Goal: Task Accomplishment & Management: Use online tool/utility

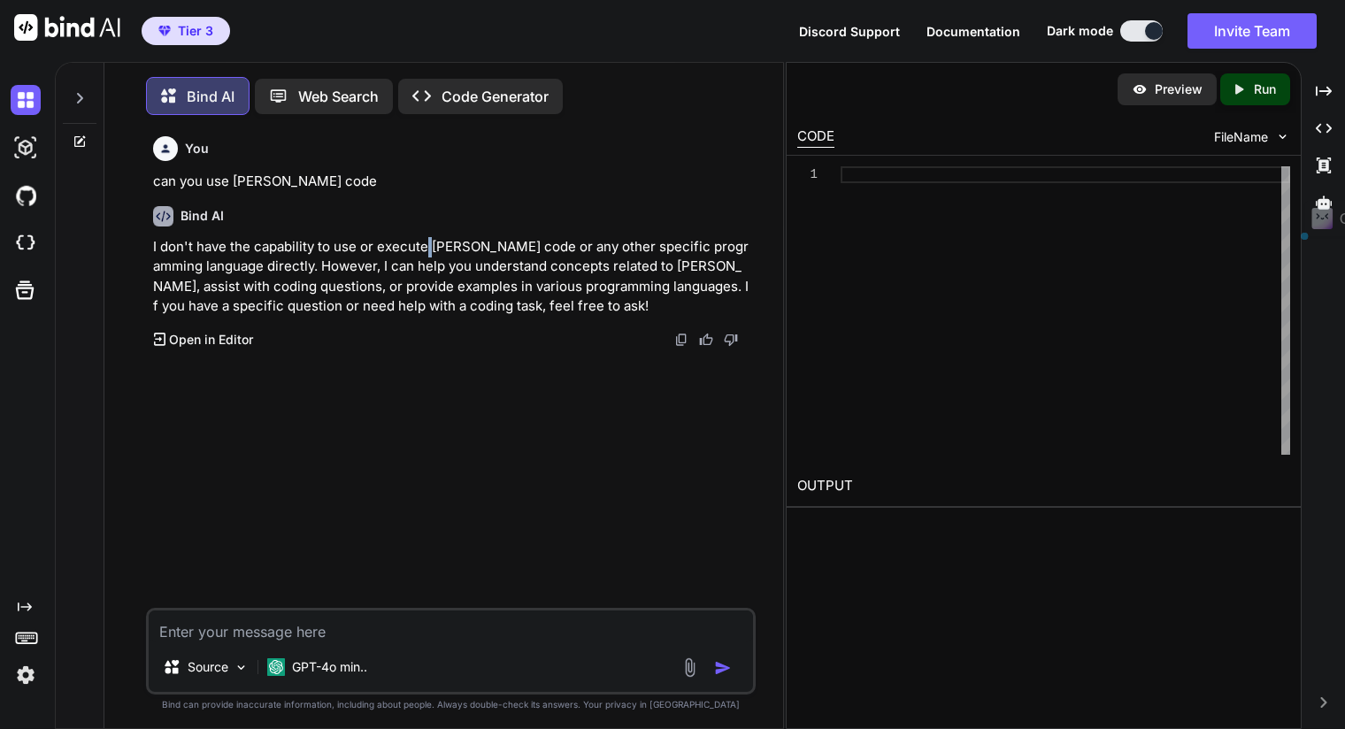
scroll to position [7, 0]
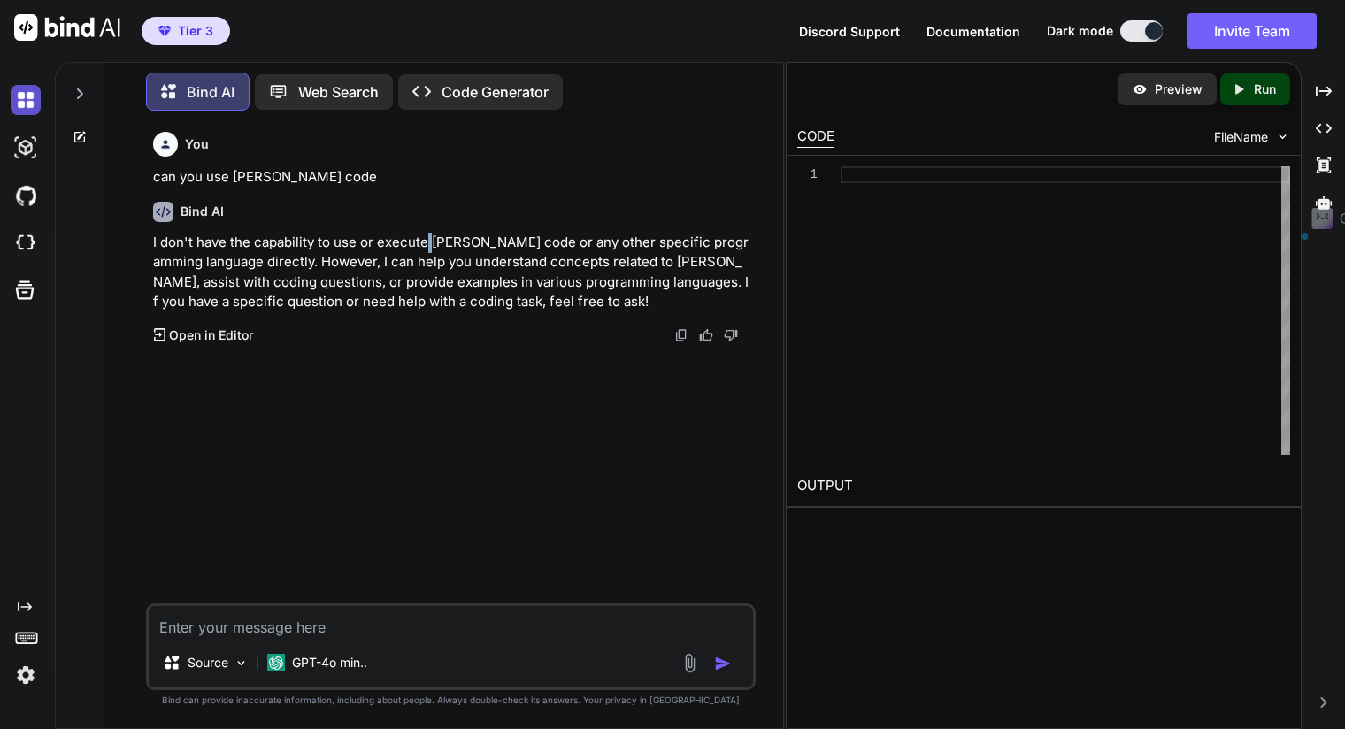
click at [13, 86] on img at bounding box center [26, 100] width 30 height 30
click at [21, 99] on img at bounding box center [26, 100] width 30 height 30
type textarea "x"
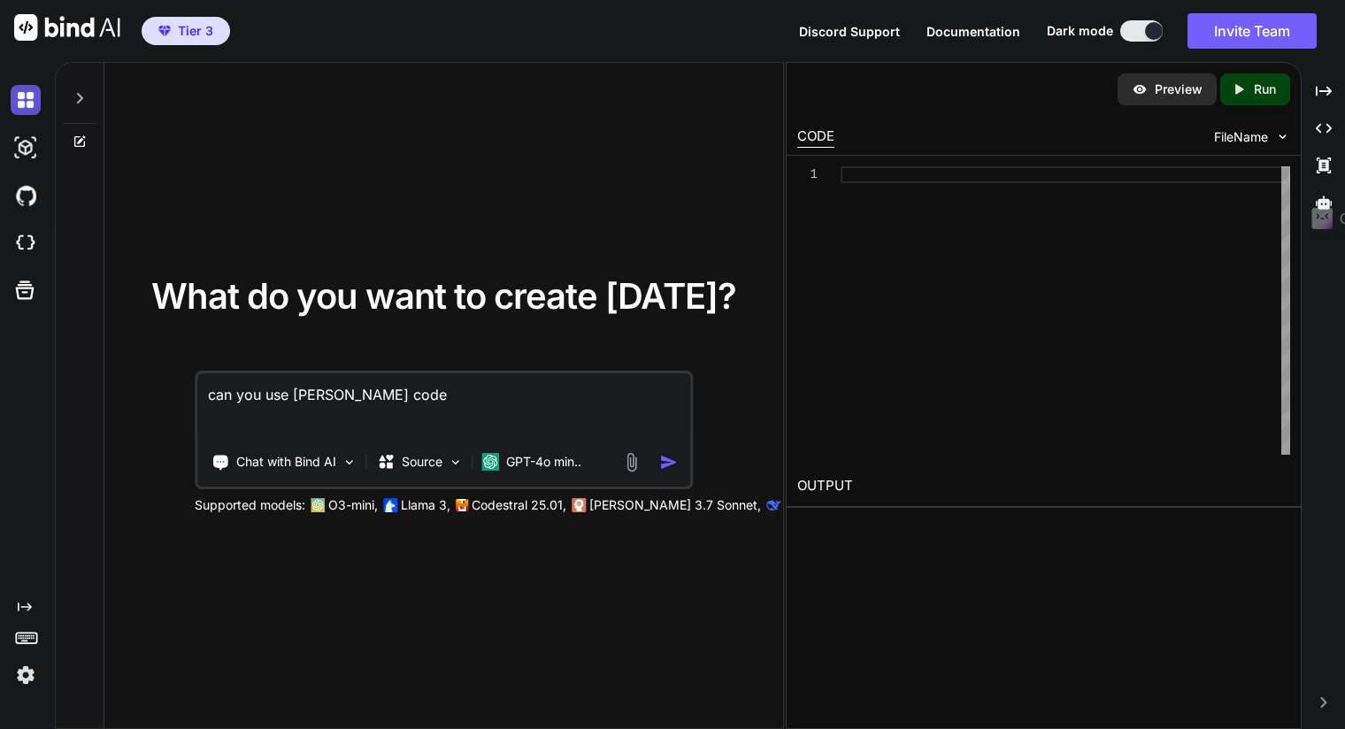
click at [26, 101] on img at bounding box center [26, 100] width 30 height 30
click at [21, 137] on img at bounding box center [26, 148] width 30 height 30
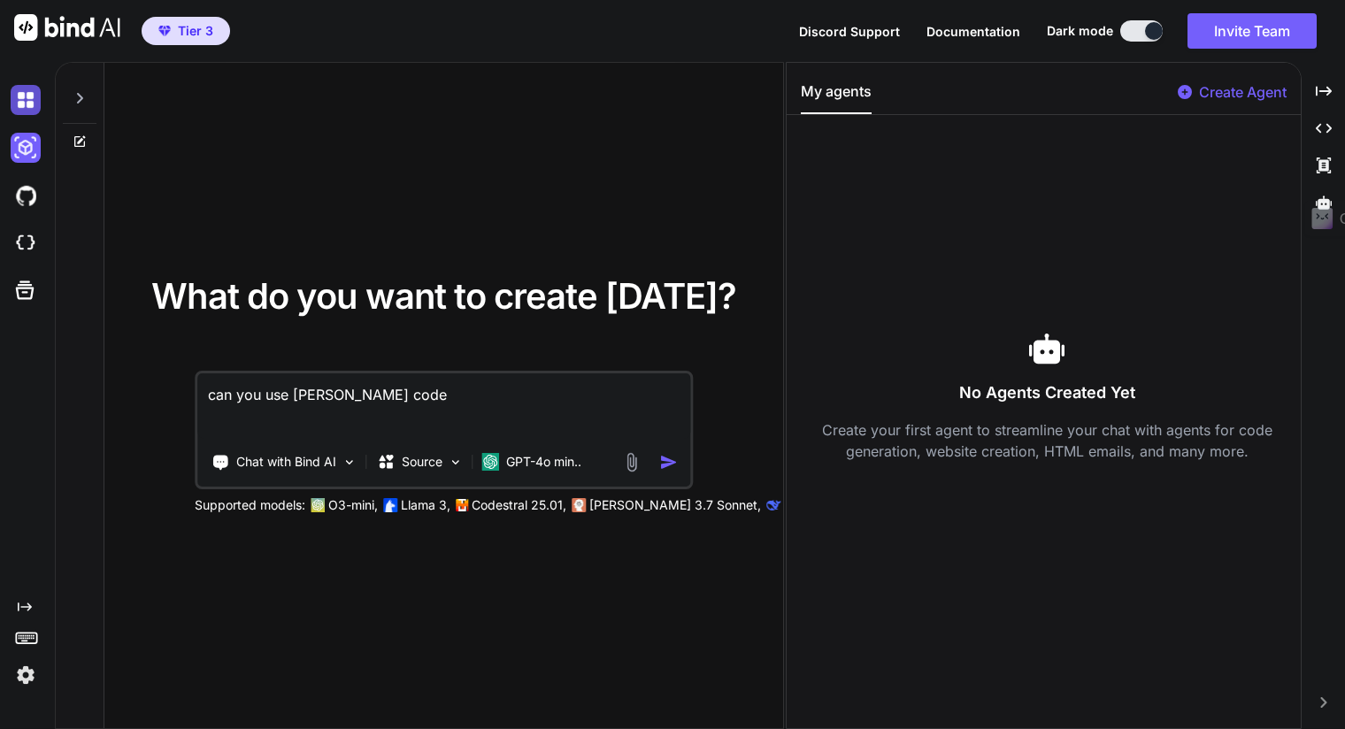
click at [25, 108] on img at bounding box center [26, 100] width 30 height 30
click at [76, 98] on icon at bounding box center [80, 98] width 14 height 14
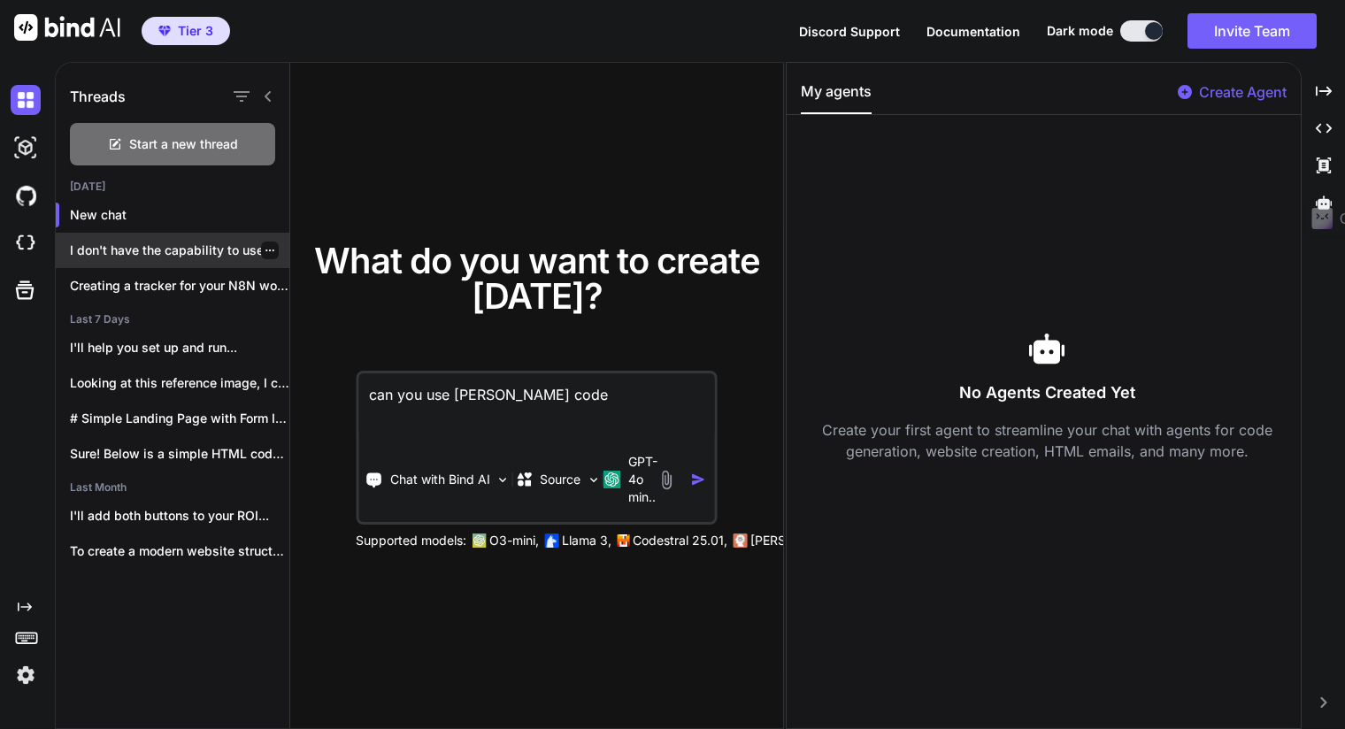
click at [265, 249] on icon "button" at bounding box center [269, 250] width 9 height 2
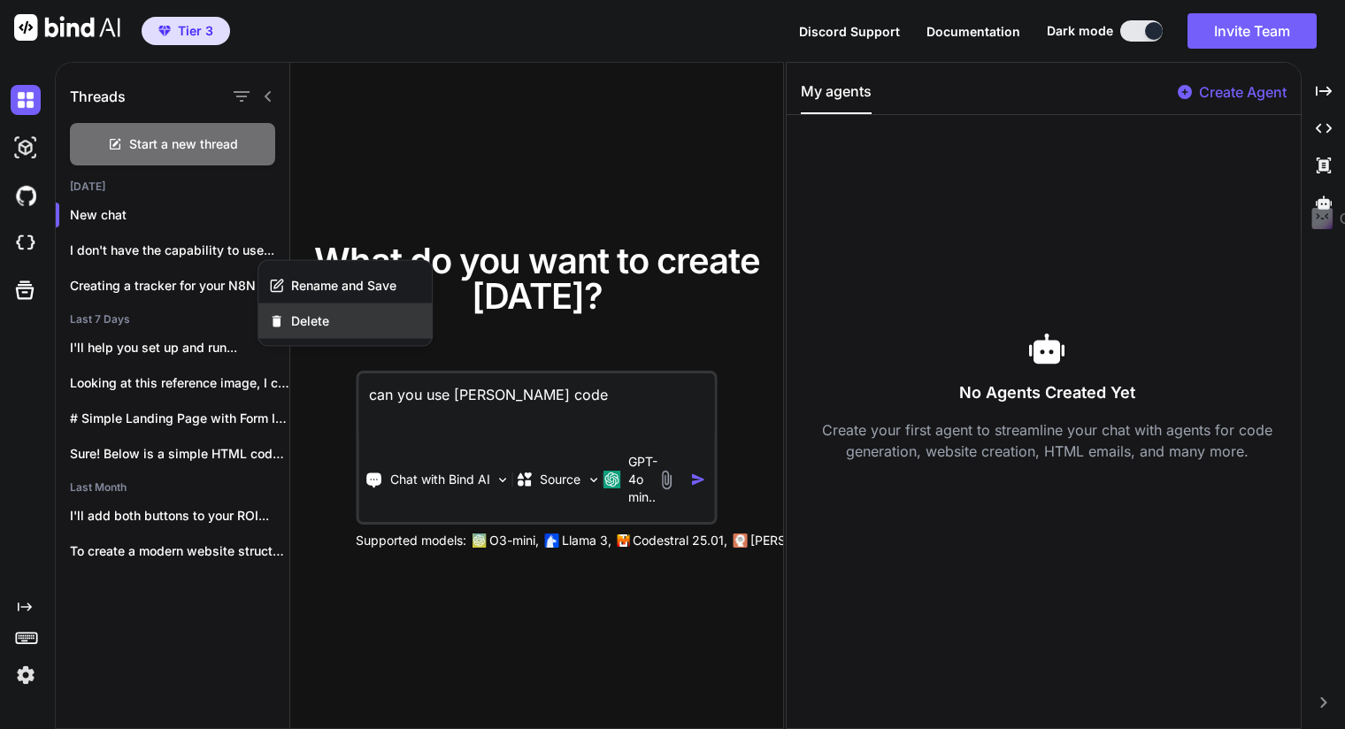
click at [299, 322] on span "Delete" at bounding box center [310, 321] width 38 height 18
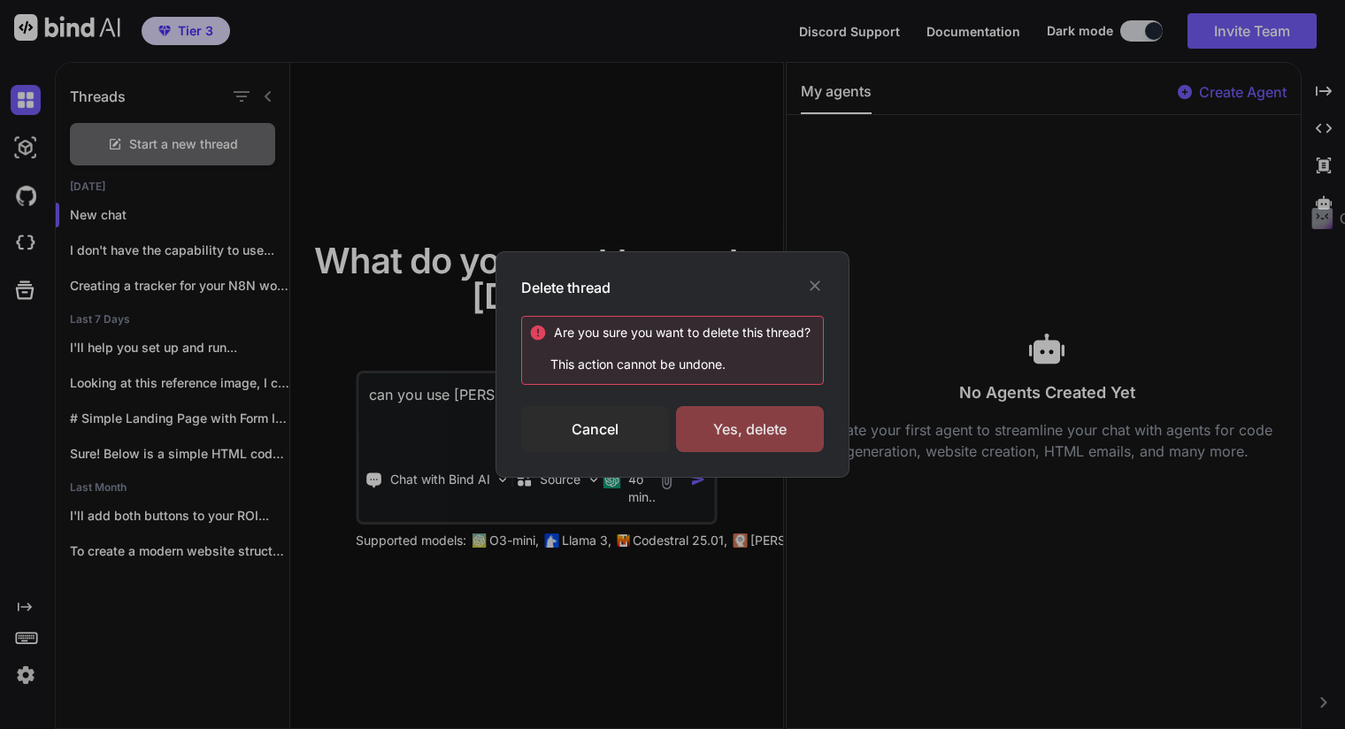
click at [752, 418] on div "Yes, delete" at bounding box center [750, 429] width 148 height 46
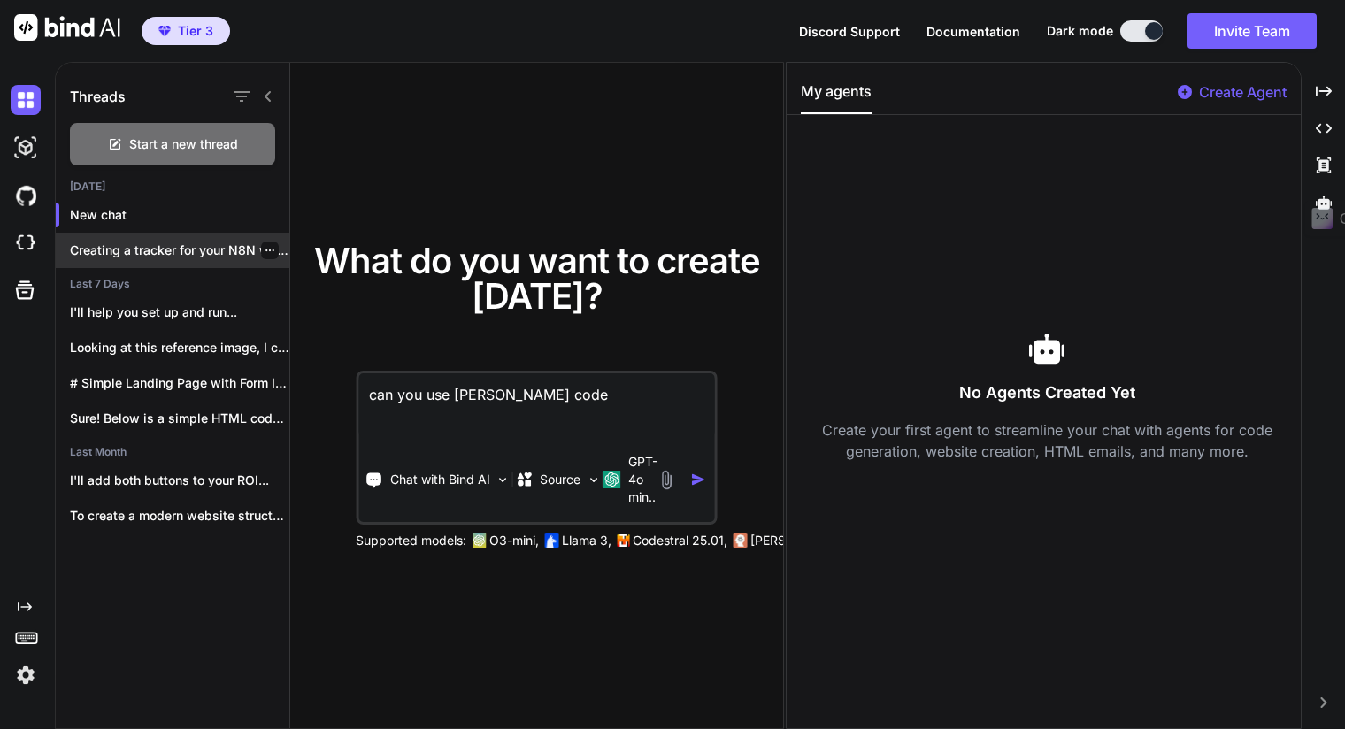
click at [265, 250] on icon "button" at bounding box center [269, 250] width 9 height 2
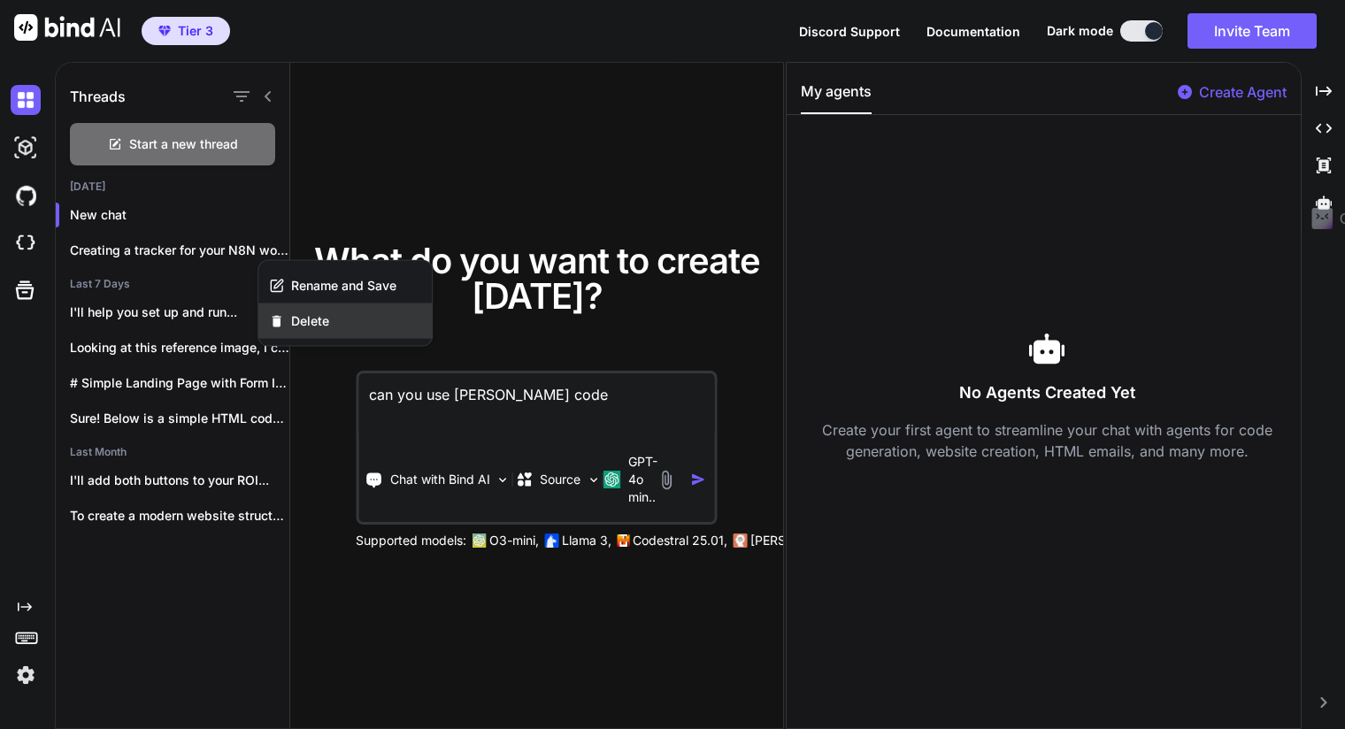
click at [302, 326] on span "Delete" at bounding box center [310, 321] width 38 height 18
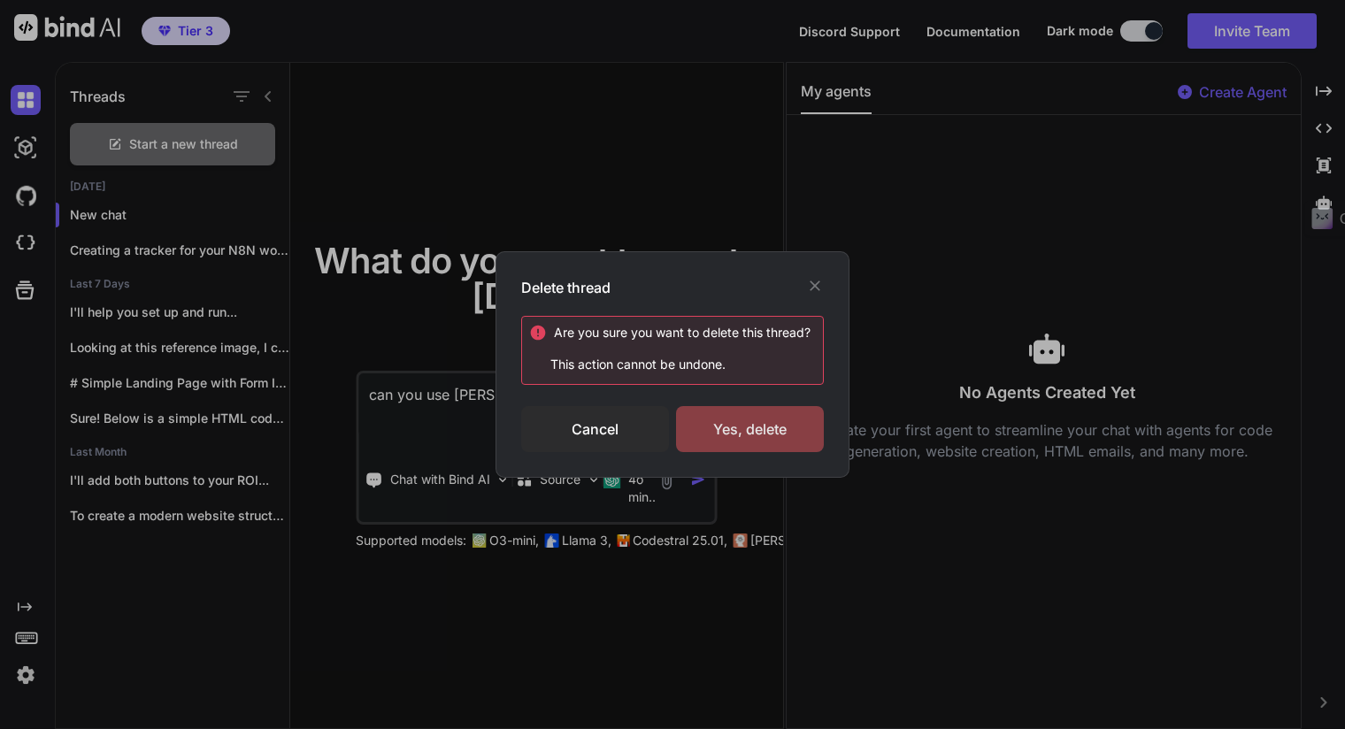
click at [768, 425] on div "Yes, delete" at bounding box center [750, 429] width 148 height 46
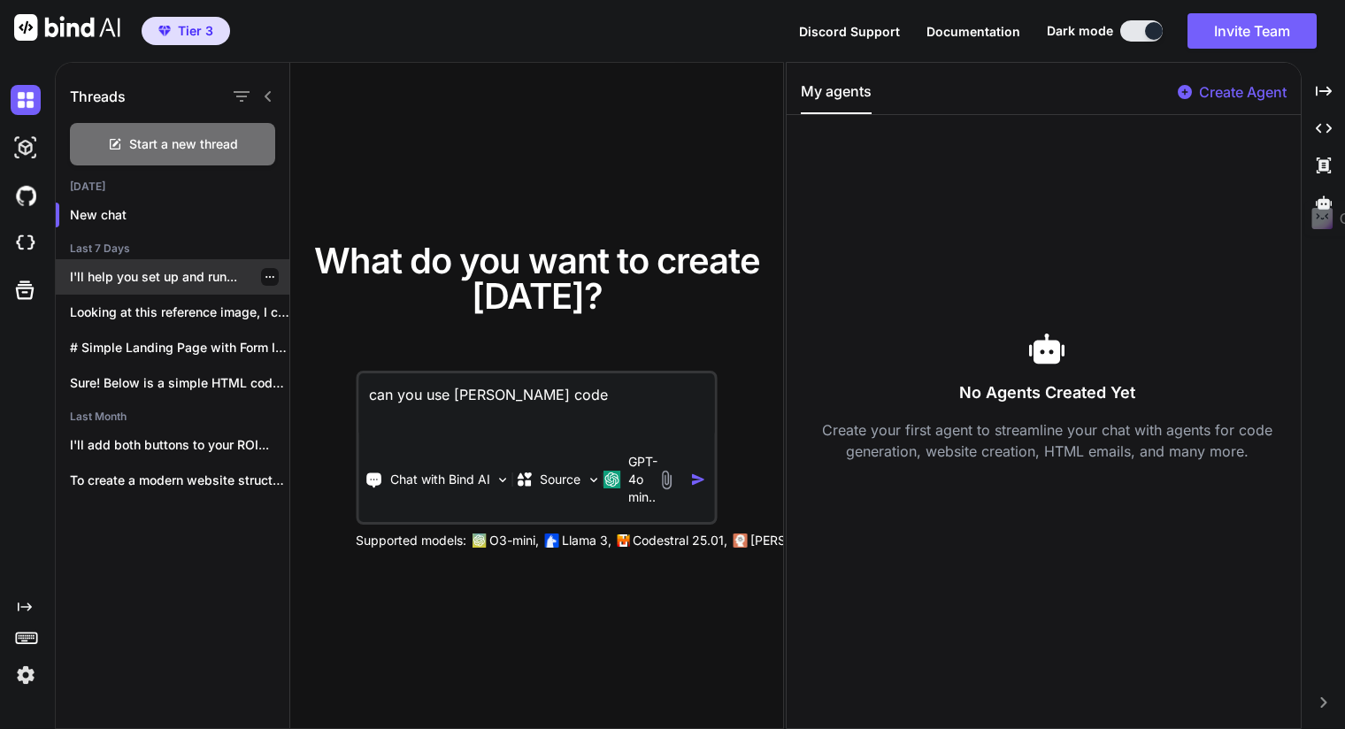
click at [265, 277] on icon "button" at bounding box center [269, 277] width 9 height 2
click at [226, 277] on p "I'll help you set up and run..." at bounding box center [179, 277] width 219 height 18
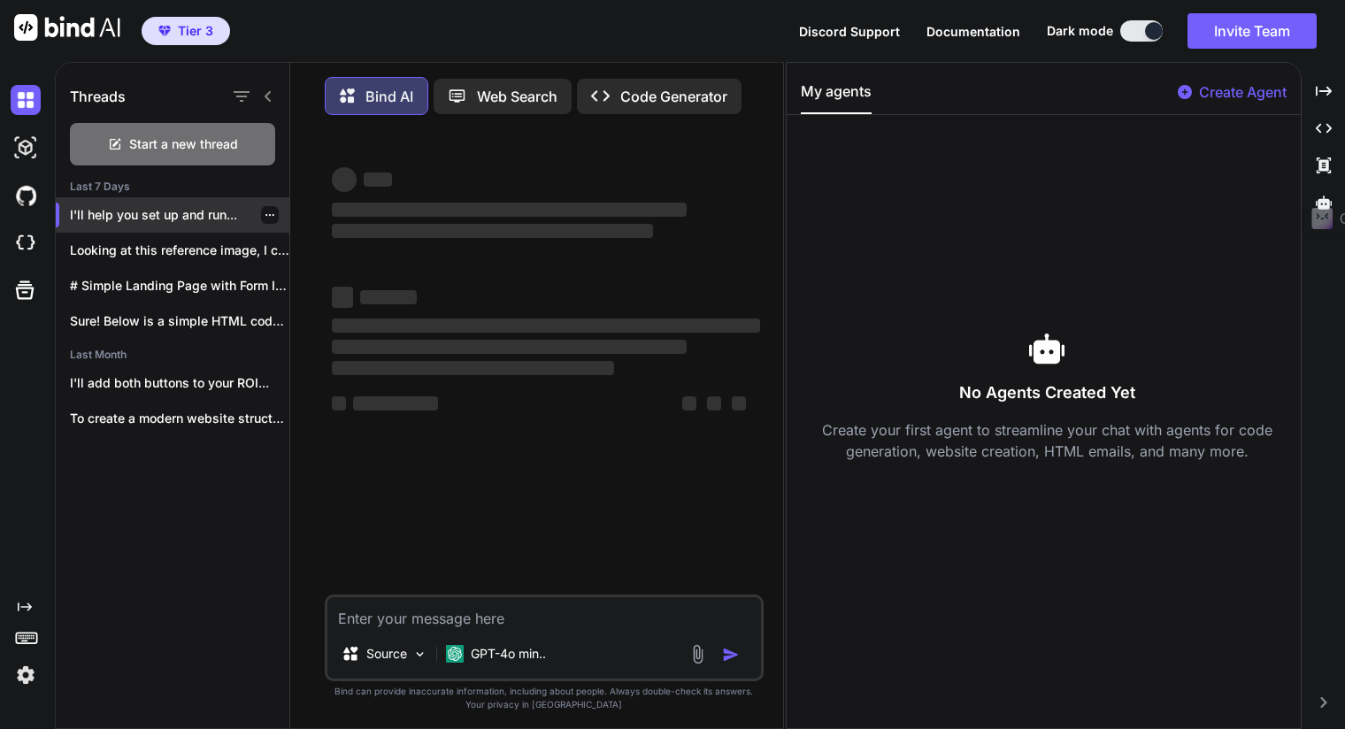
click at [265, 216] on icon "button" at bounding box center [270, 215] width 11 height 11
click at [265, 214] on icon "button" at bounding box center [270, 215] width 11 height 11
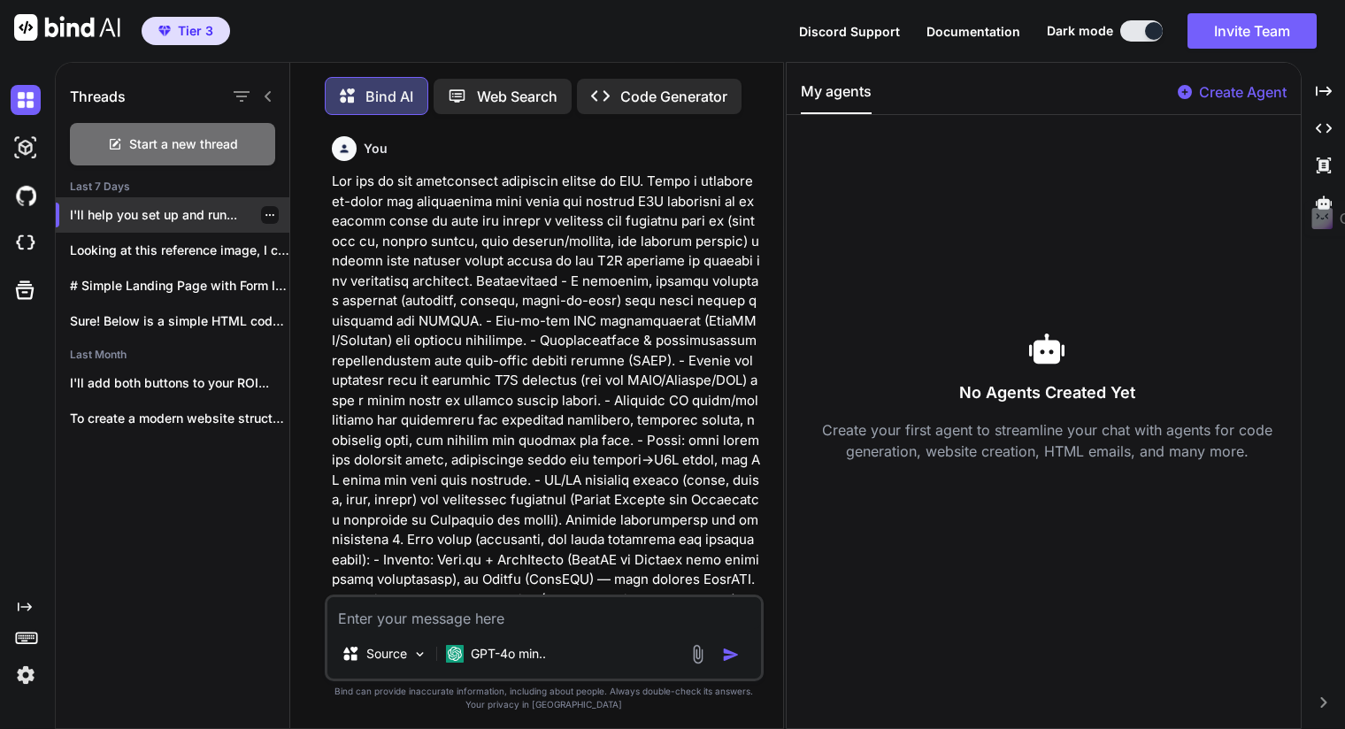
click at [263, 217] on div "I'll help you set up and run..." at bounding box center [173, 214] width 234 height 35
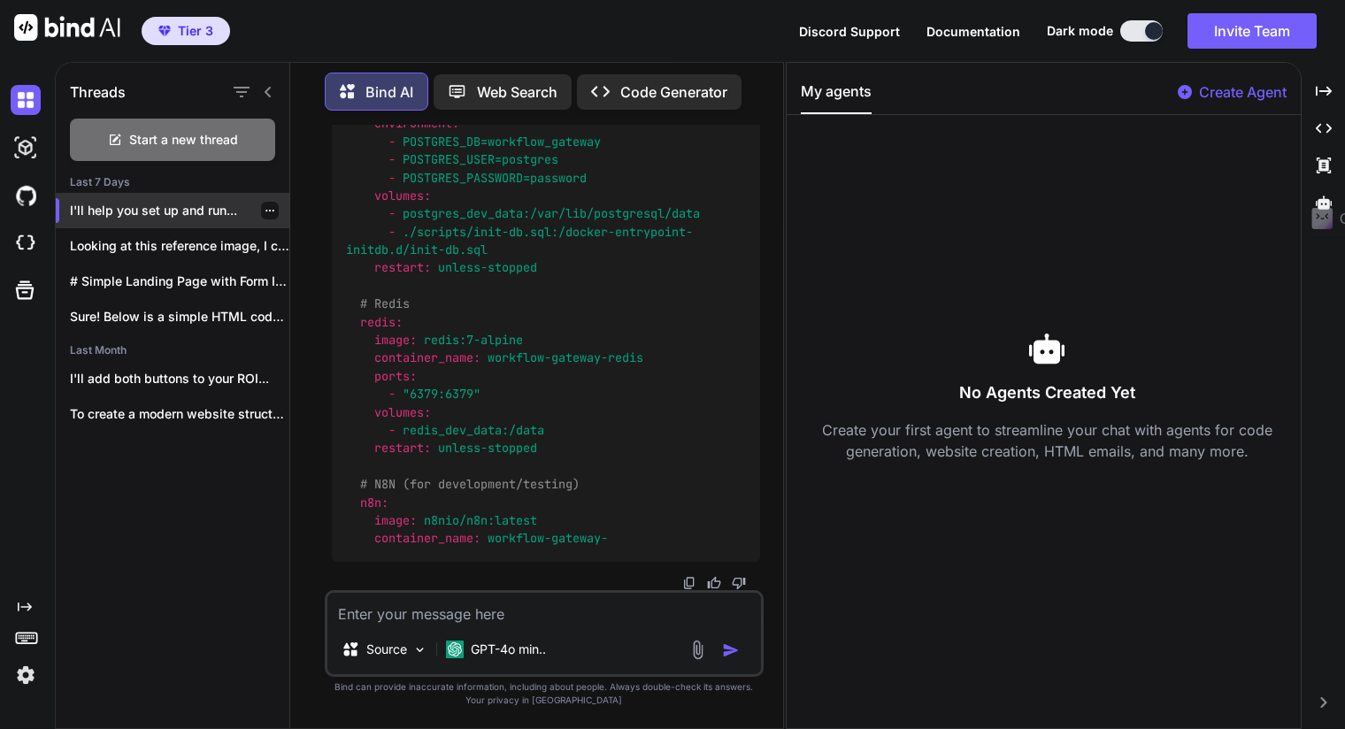
click at [265, 209] on icon "button" at bounding box center [270, 210] width 11 height 11
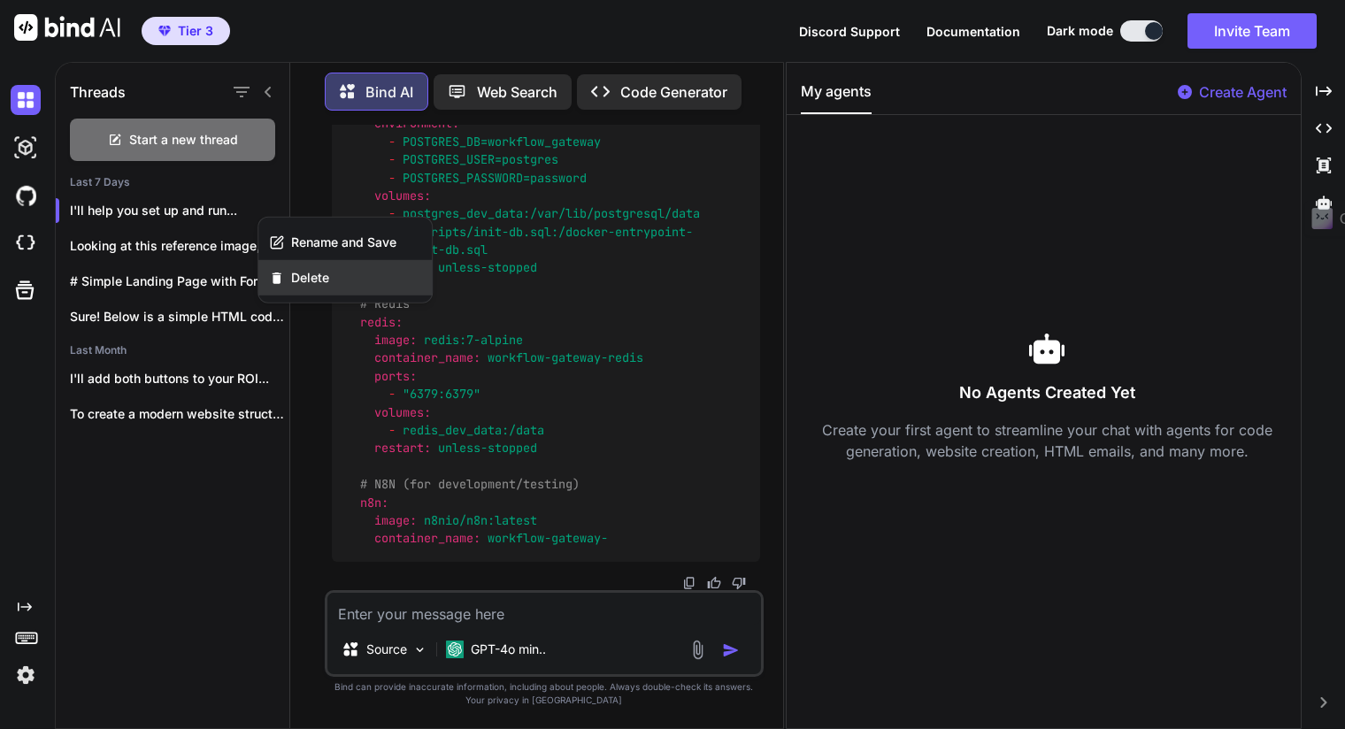
click at [291, 271] on span "Delete" at bounding box center [310, 278] width 38 height 18
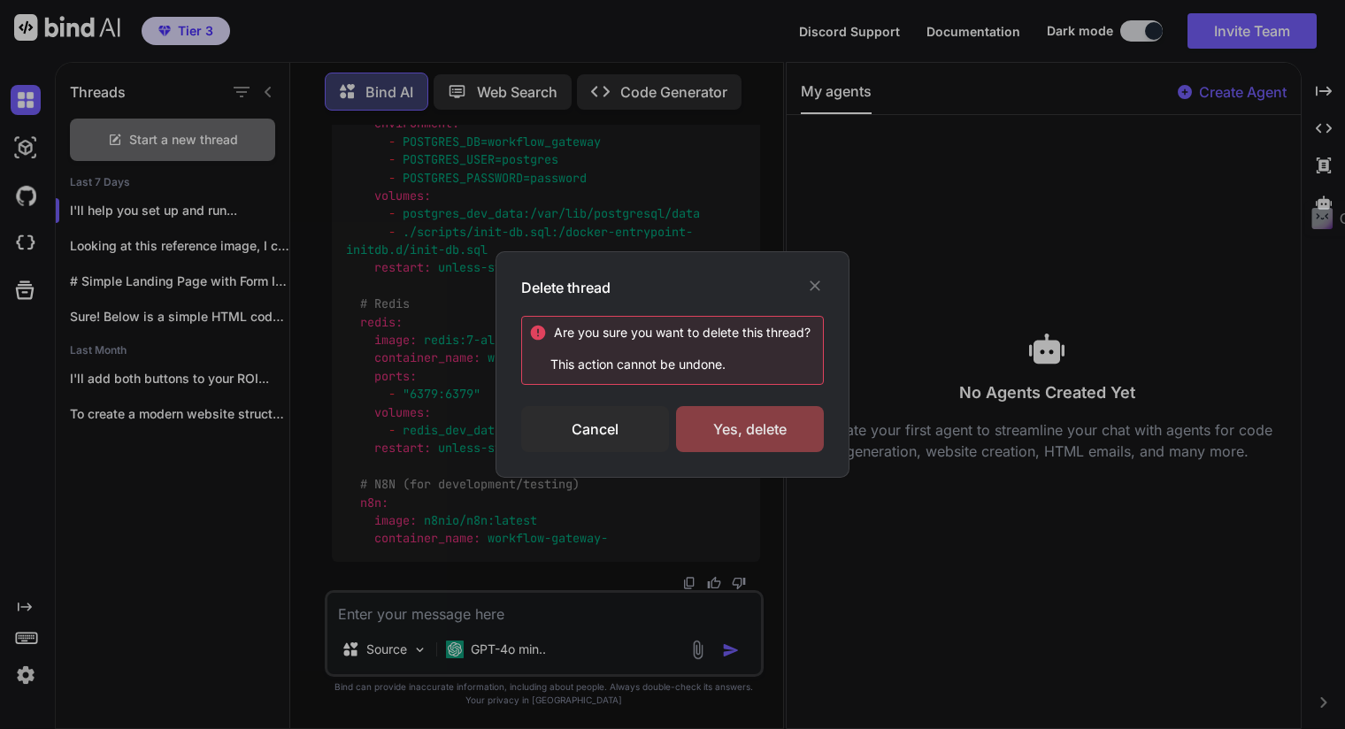
click at [748, 419] on div "Yes, delete" at bounding box center [750, 429] width 148 height 46
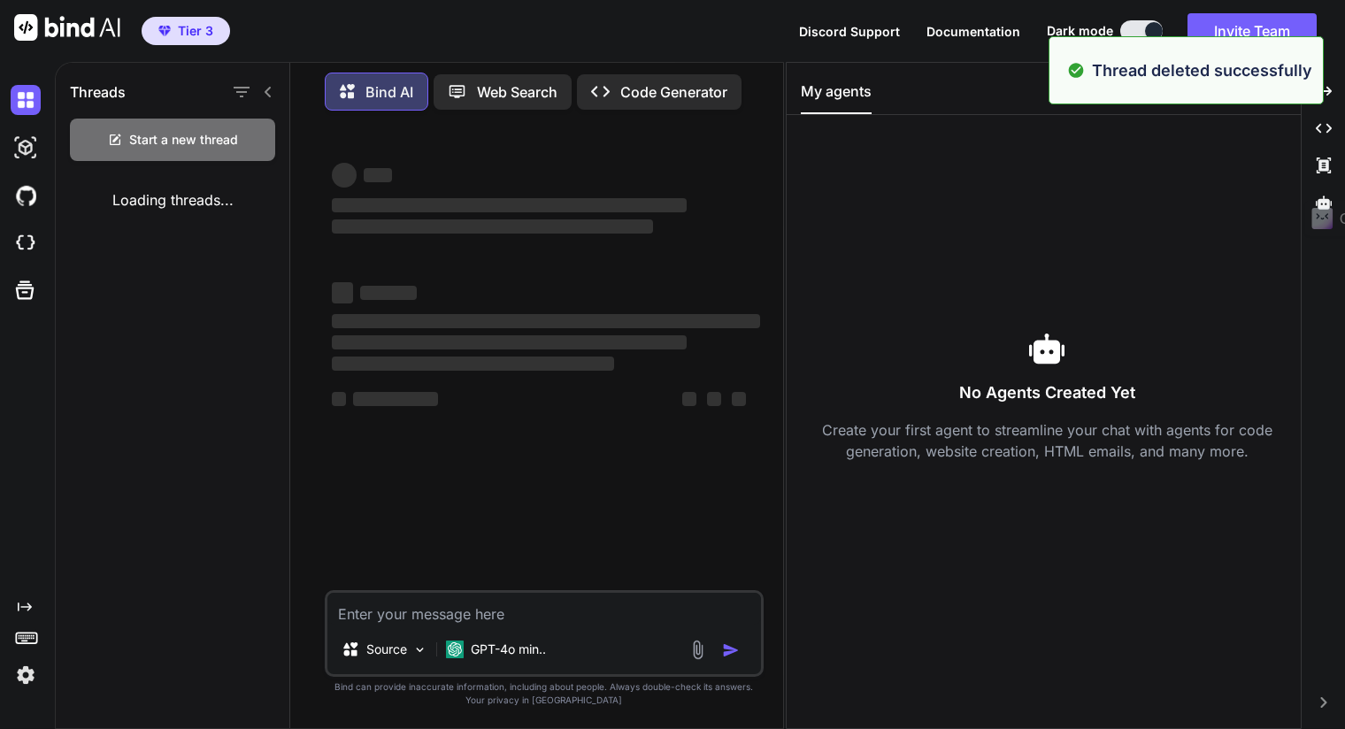
scroll to position [0, 0]
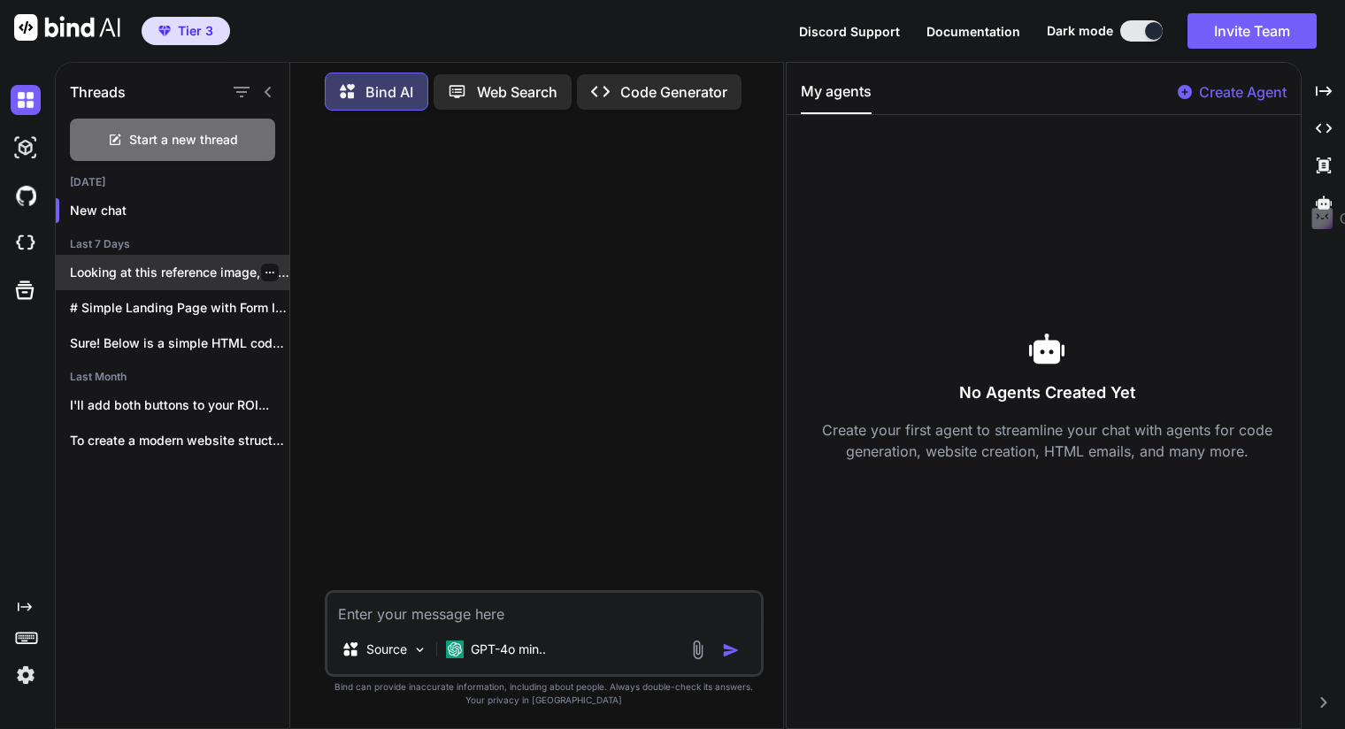
click at [265, 267] on icon "button" at bounding box center [270, 272] width 11 height 11
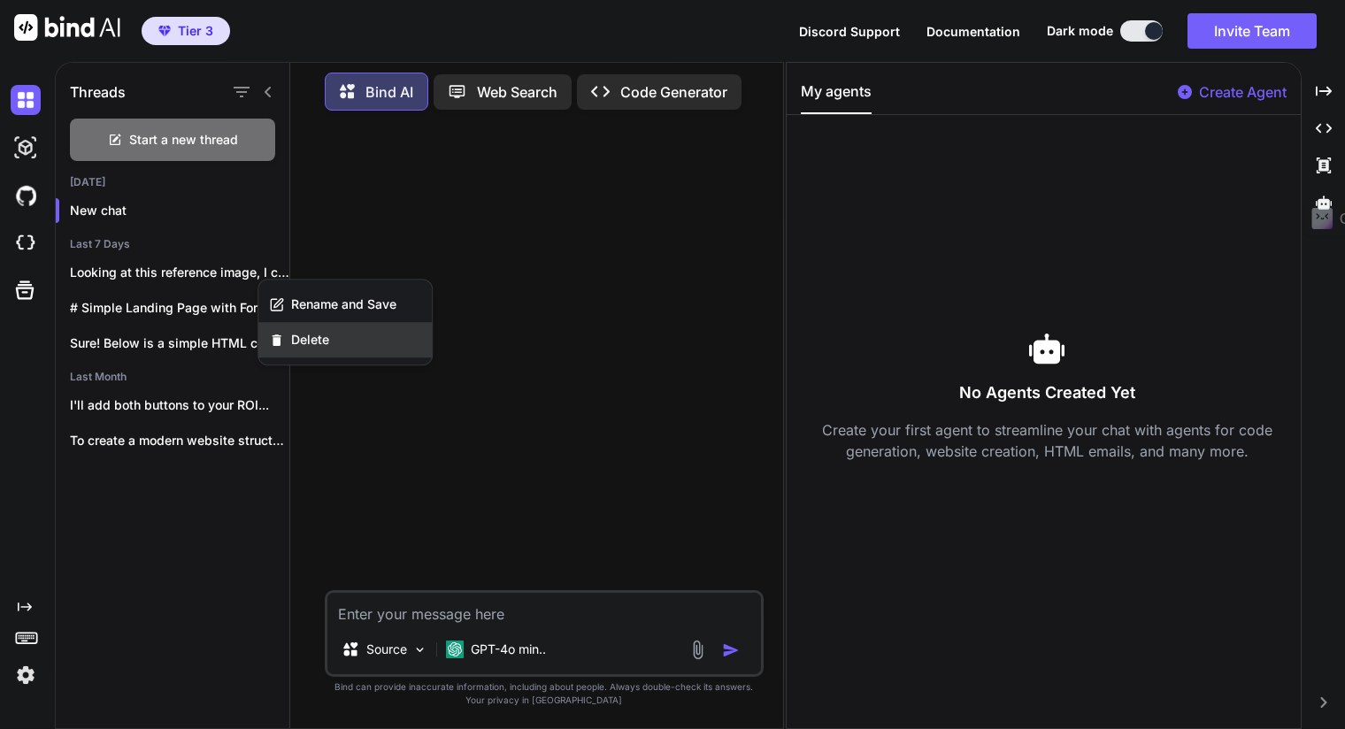
click at [311, 330] on div "Delete" at bounding box center [344, 339] width 173 height 35
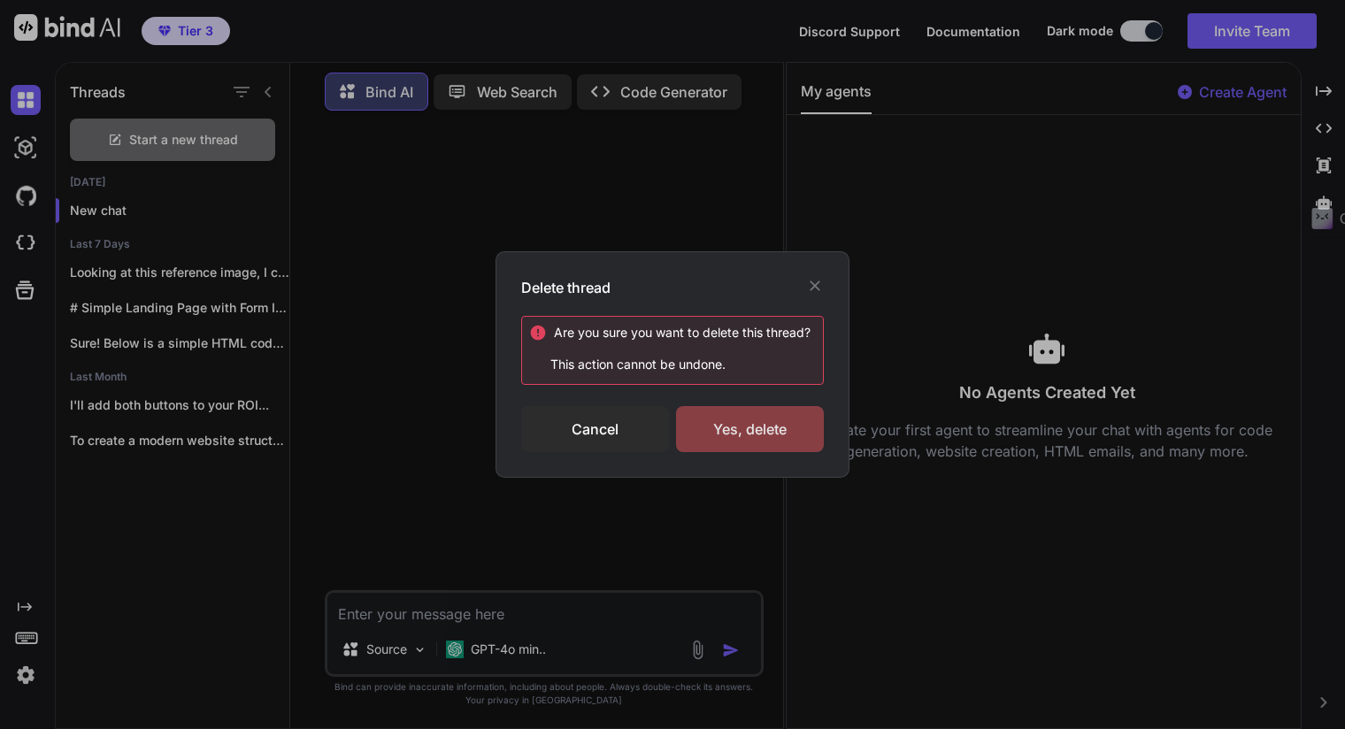
click at [730, 418] on div "Yes, delete" at bounding box center [750, 429] width 148 height 46
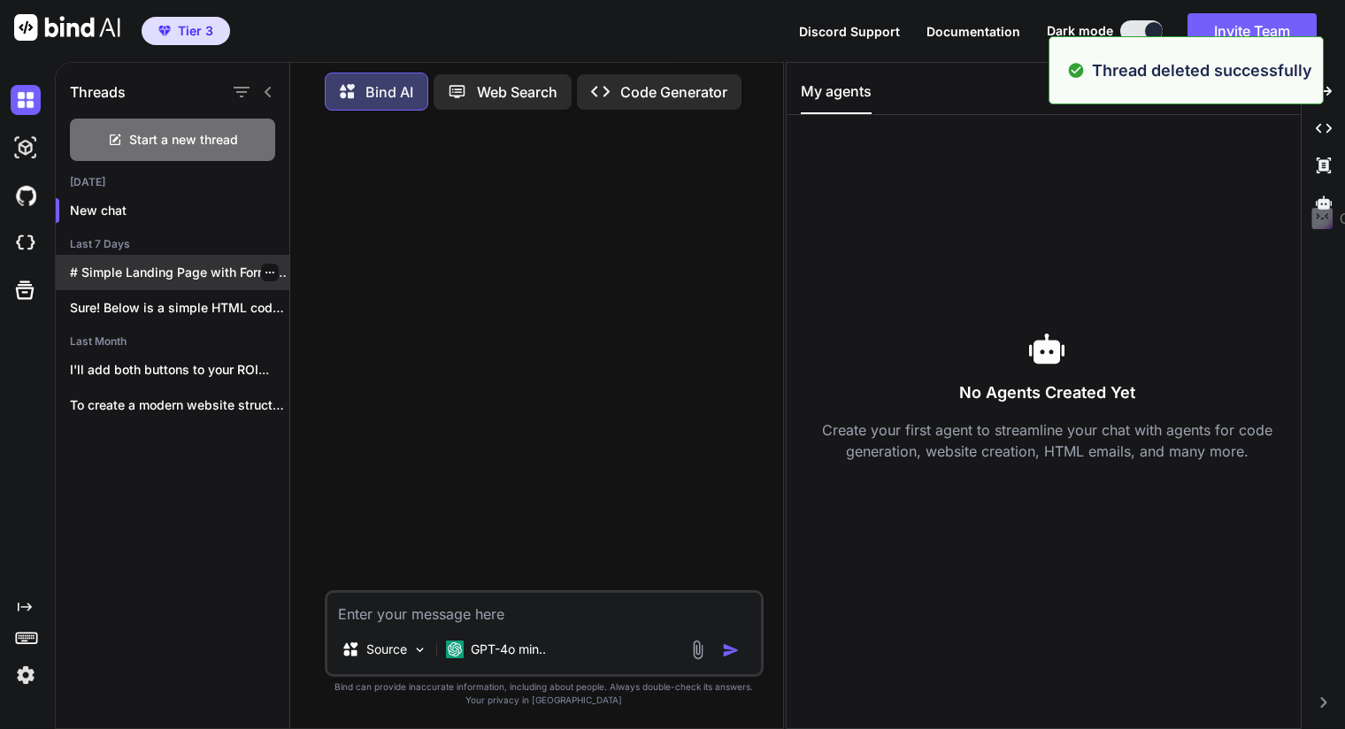
click at [212, 269] on p "# Simple Landing Page with Form I'll..." at bounding box center [179, 273] width 219 height 18
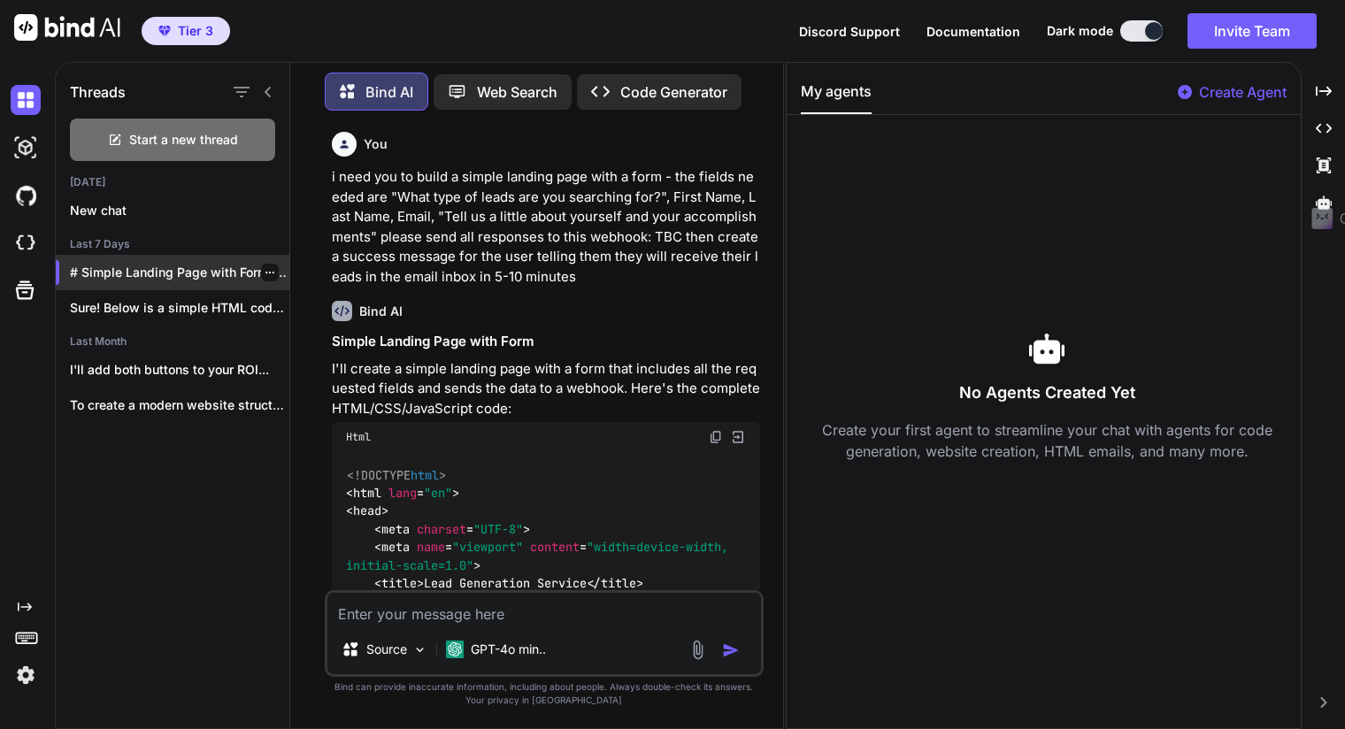
click at [265, 272] on icon "button" at bounding box center [269, 273] width 9 height 2
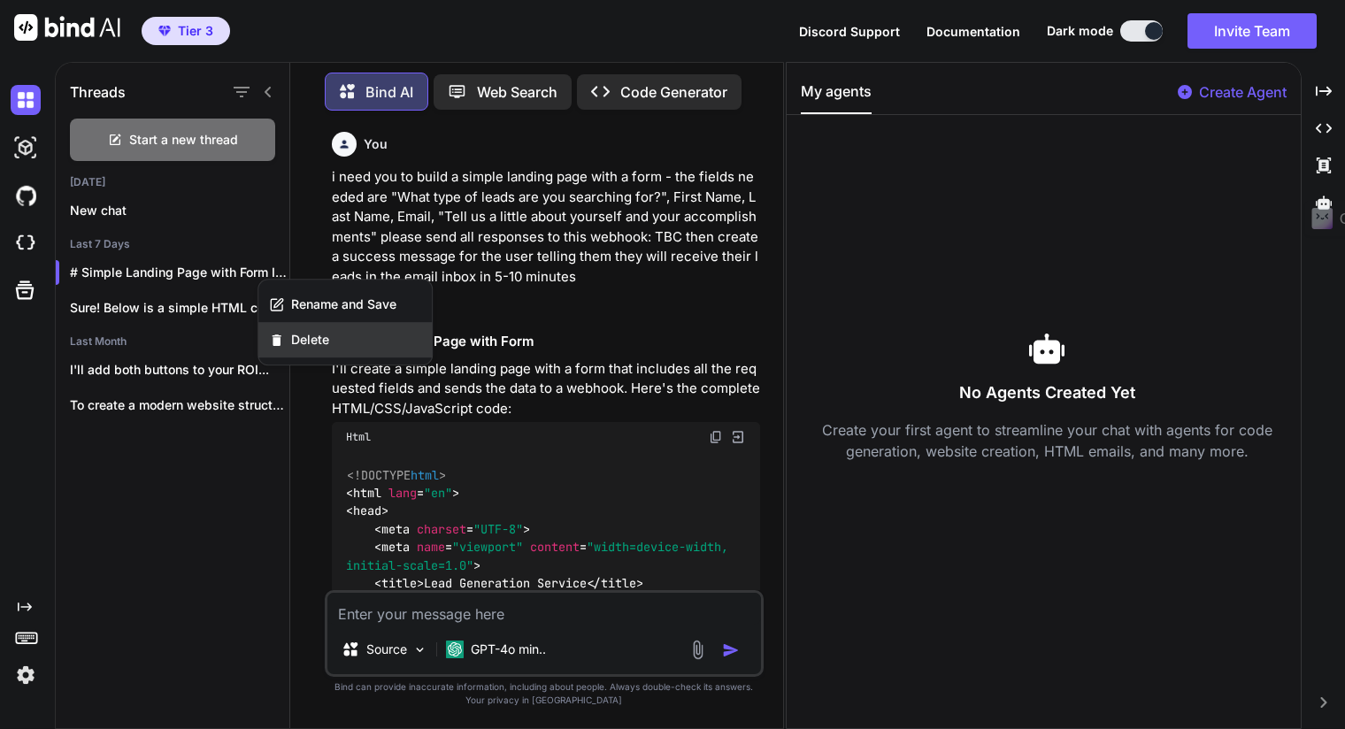
click at [308, 338] on span "Delete" at bounding box center [310, 340] width 38 height 18
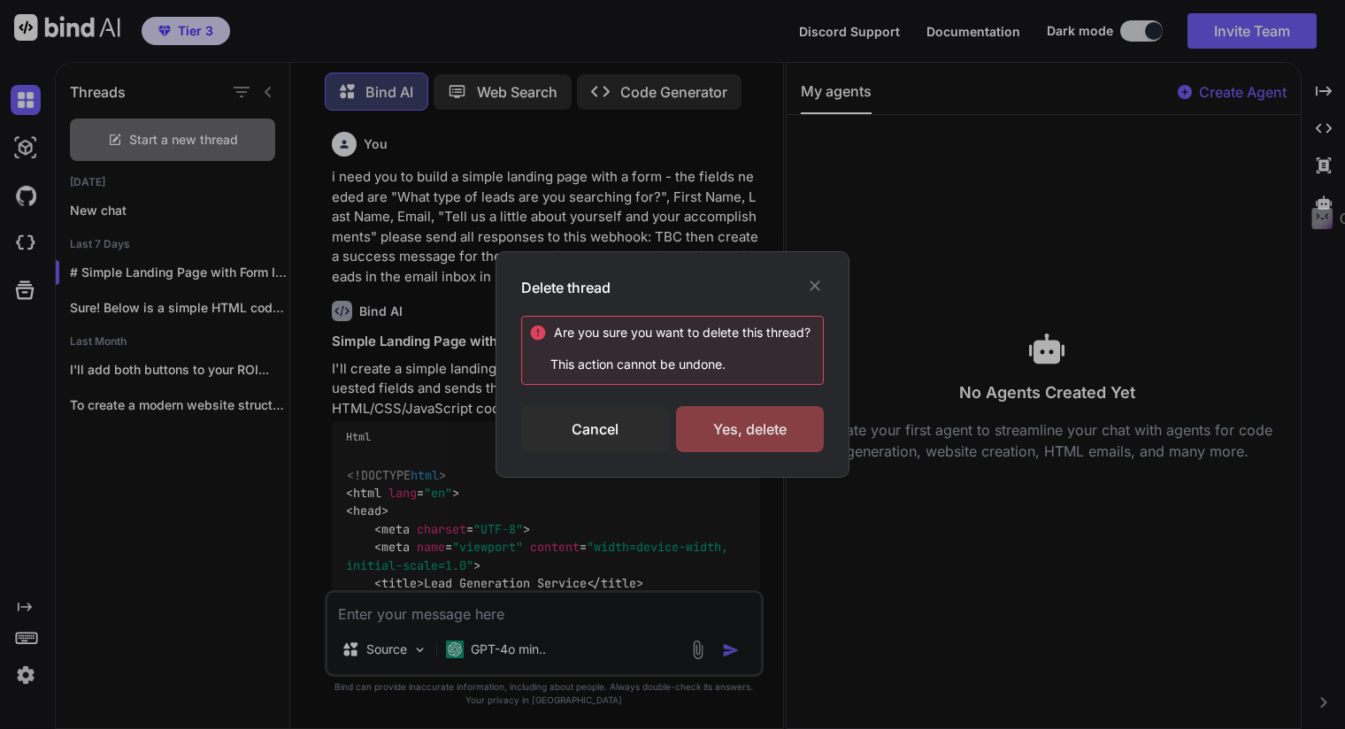
click at [711, 417] on div "Yes, delete" at bounding box center [750, 429] width 148 height 46
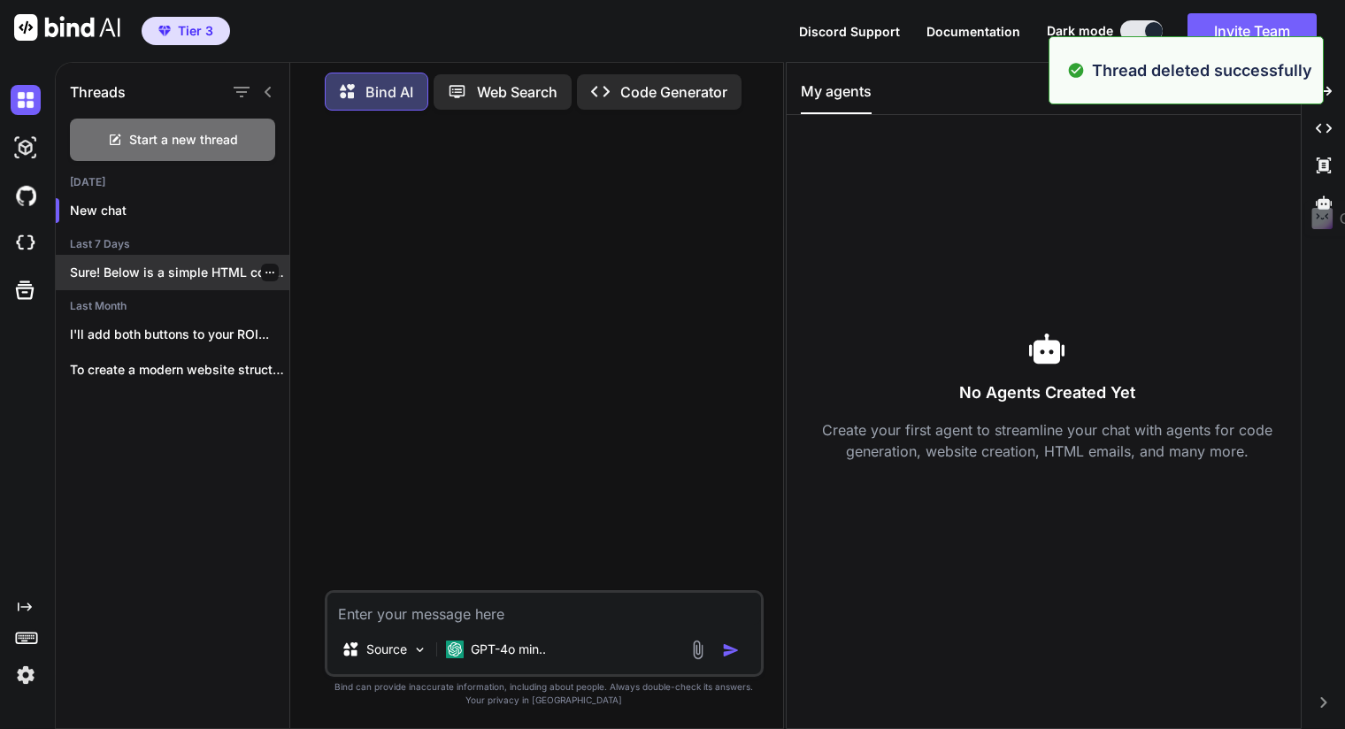
click at [191, 269] on p "Sure! Below is a simple HTML code..." at bounding box center [179, 273] width 219 height 18
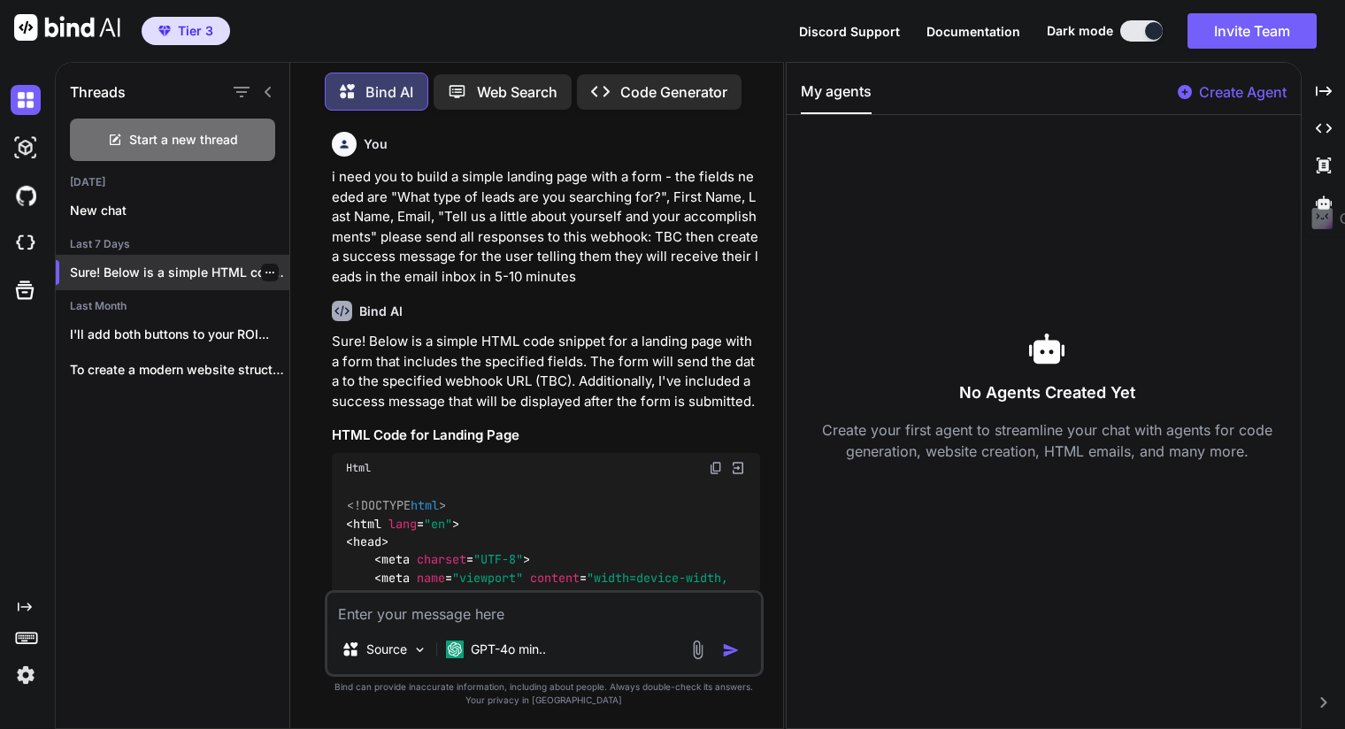
click at [265, 269] on icon "button" at bounding box center [270, 272] width 11 height 11
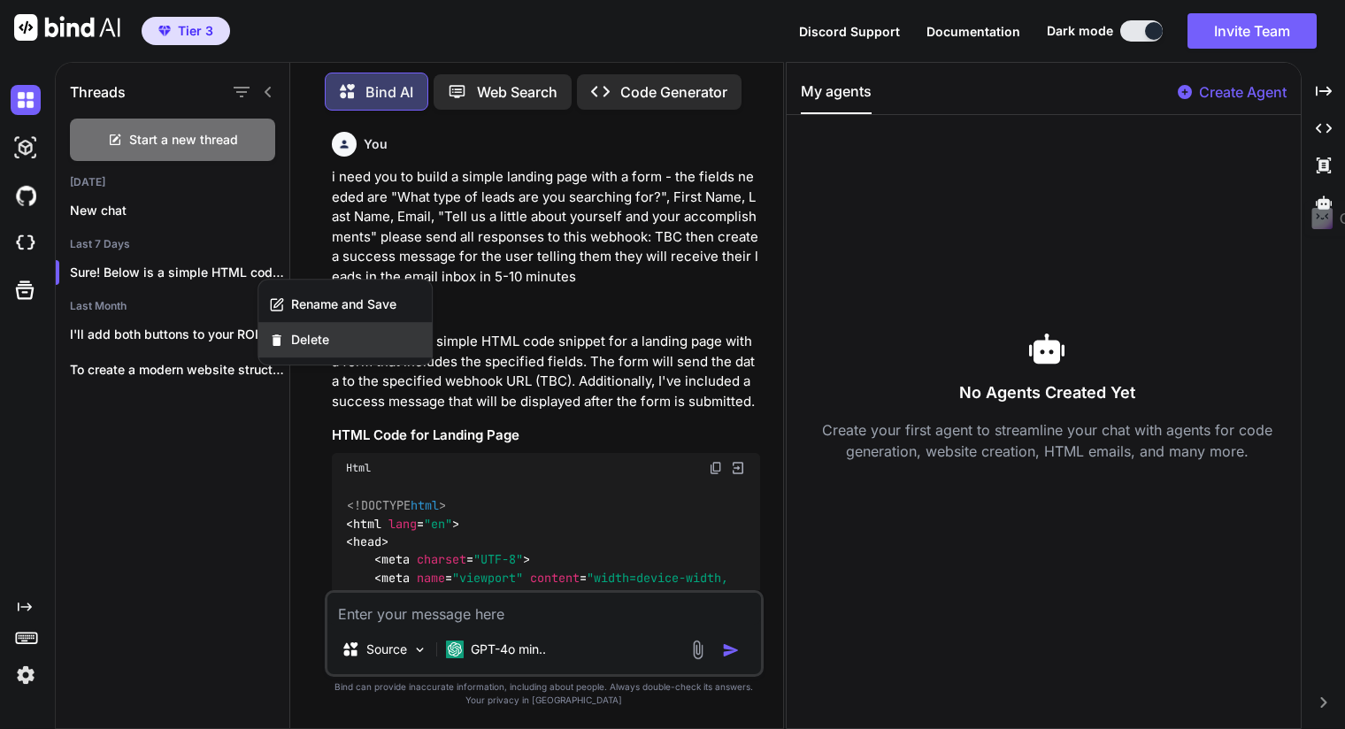
click at [303, 334] on span "Delete" at bounding box center [310, 340] width 38 height 18
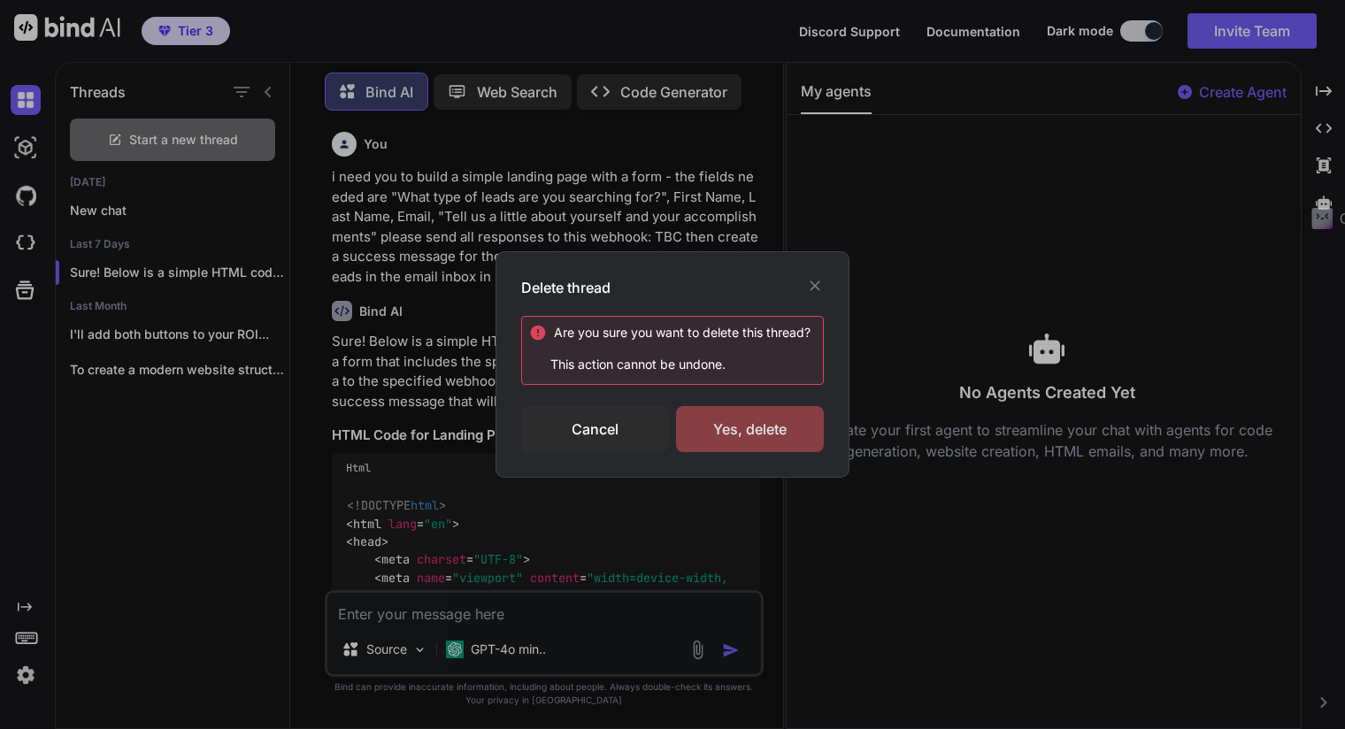
click at [725, 427] on div "Yes, delete" at bounding box center [750, 429] width 148 height 46
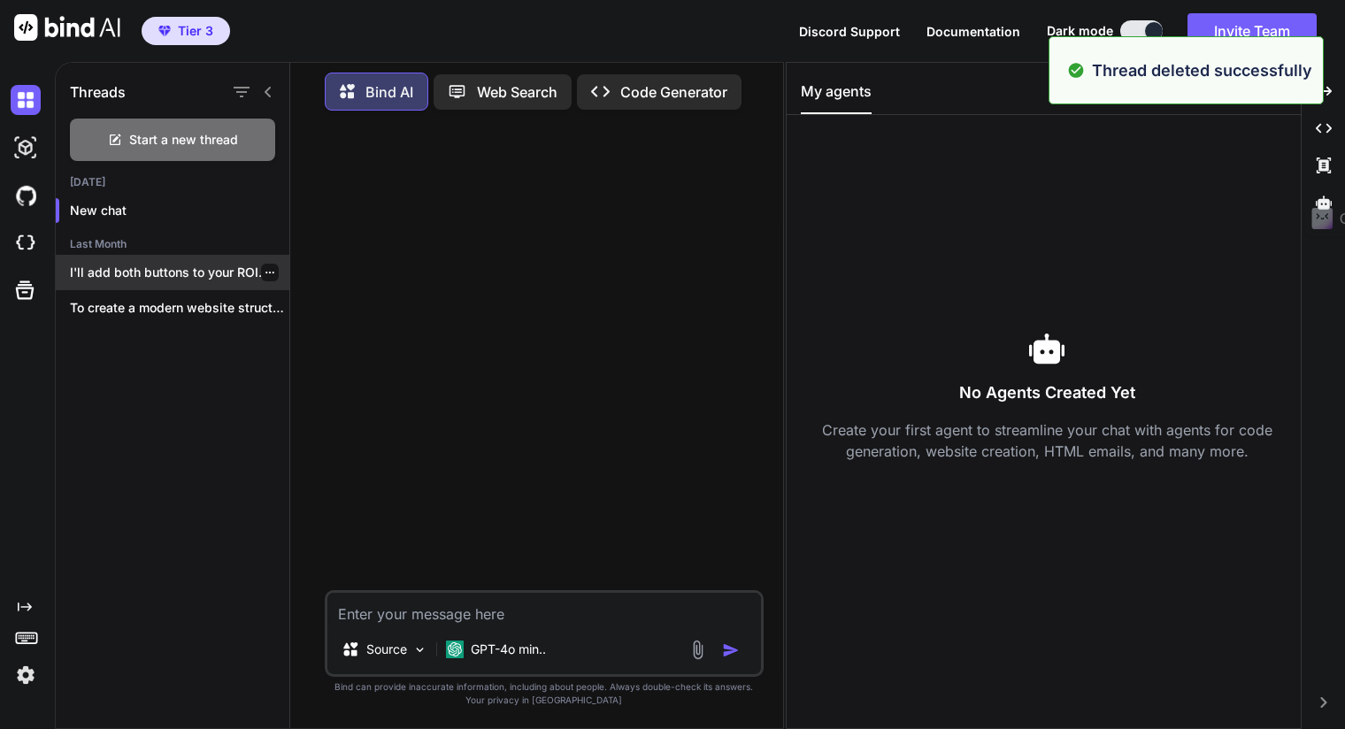
click at [195, 272] on p "I'll add both buttons to your ROI..." at bounding box center [179, 273] width 219 height 18
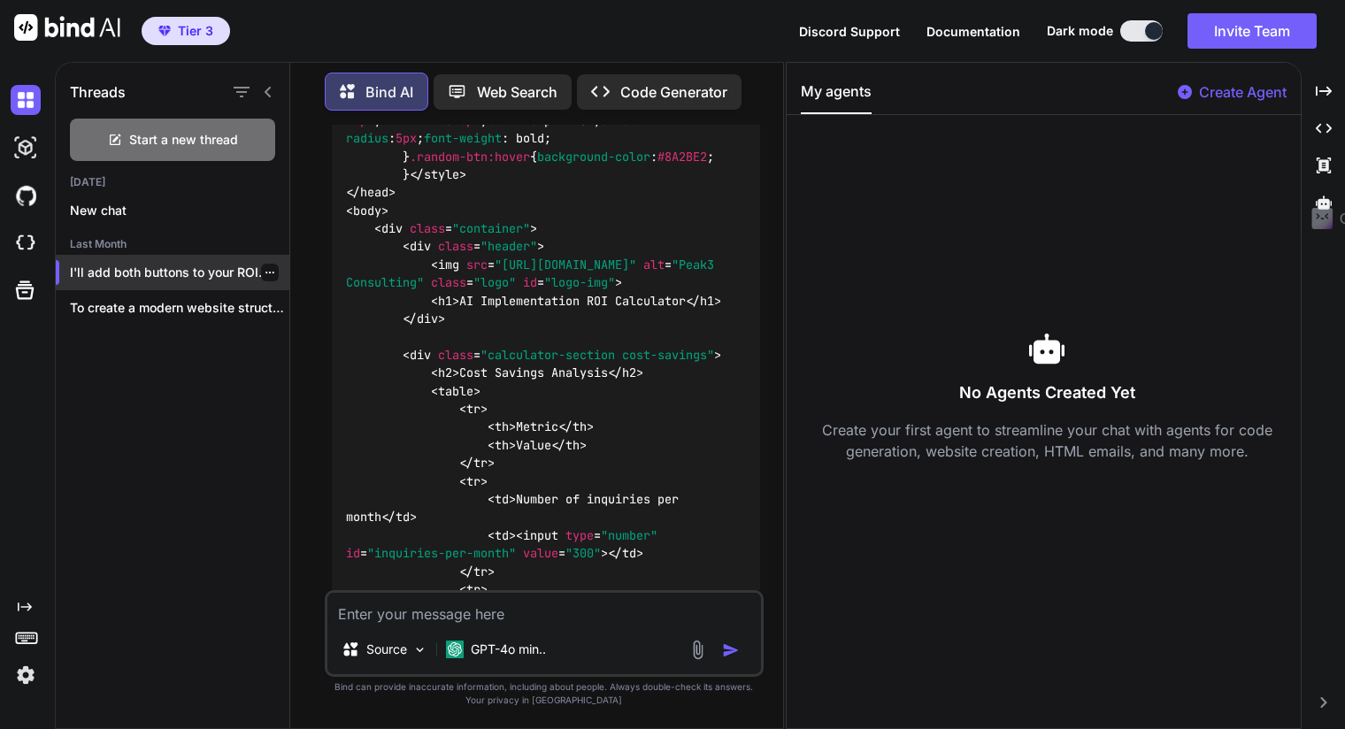
scroll to position [7254, 0]
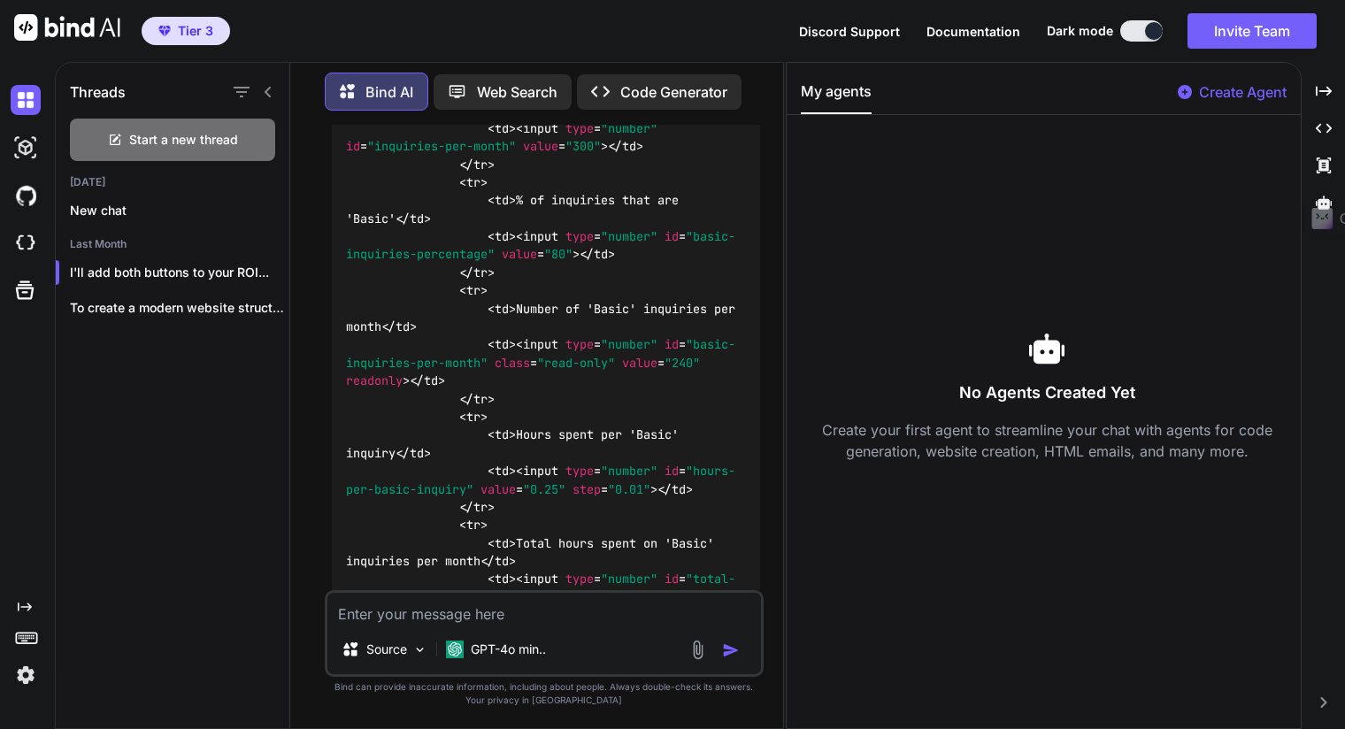
click at [532, 89] on p "Web Search" at bounding box center [517, 91] width 81 height 21
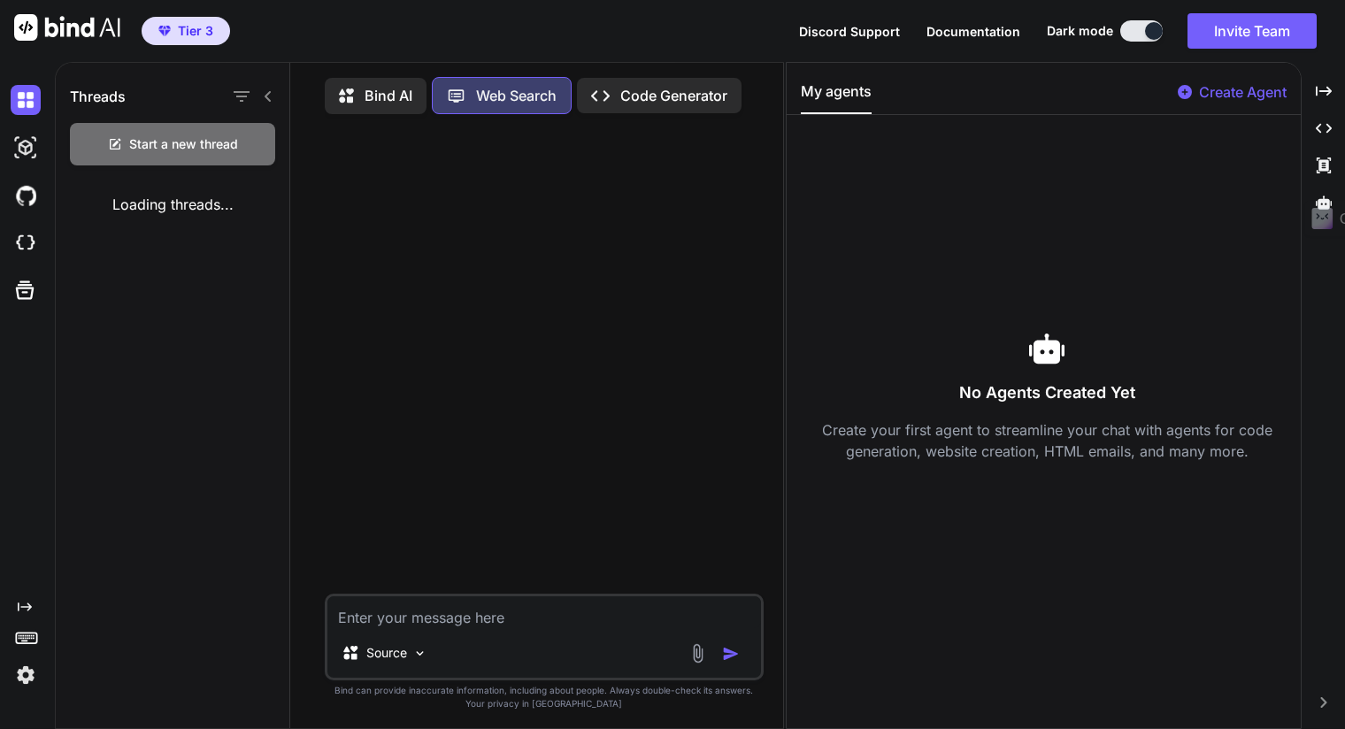
scroll to position [7, 0]
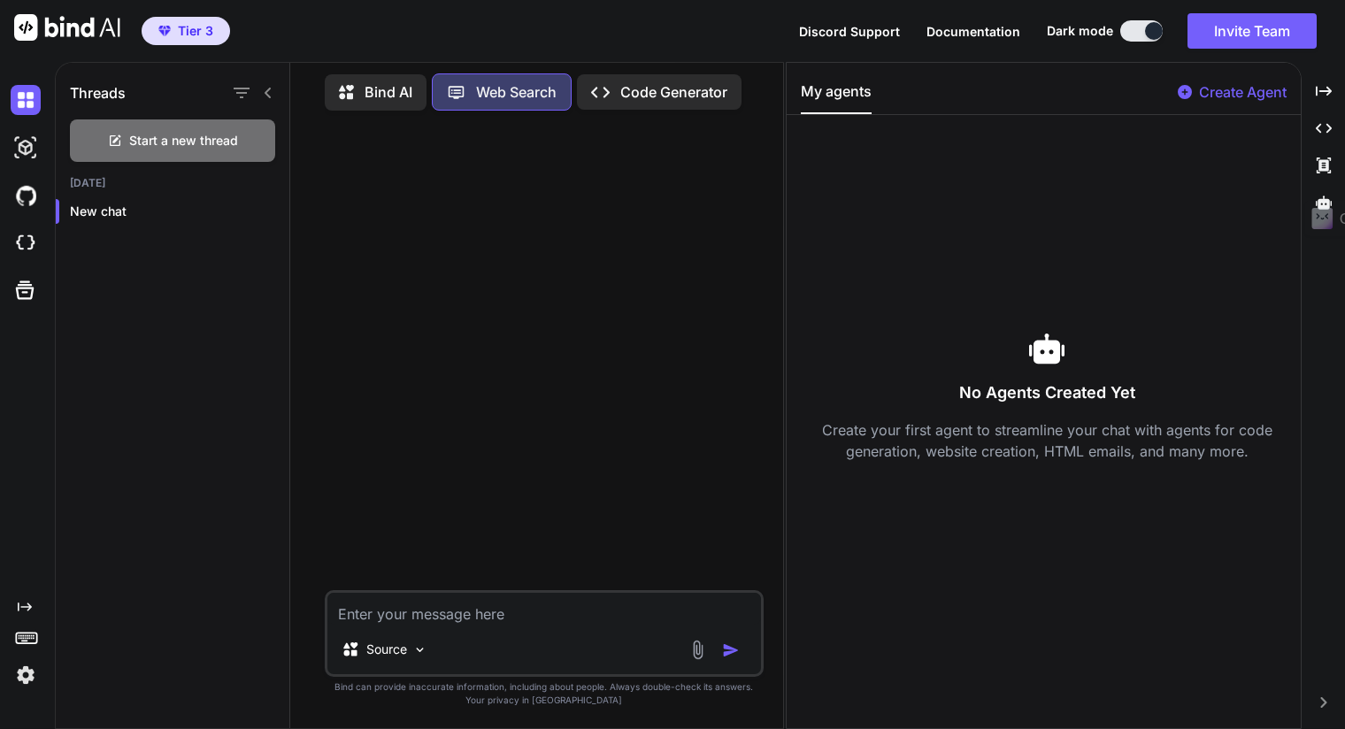
click at [656, 86] on p "Code Generator" at bounding box center [673, 91] width 107 height 21
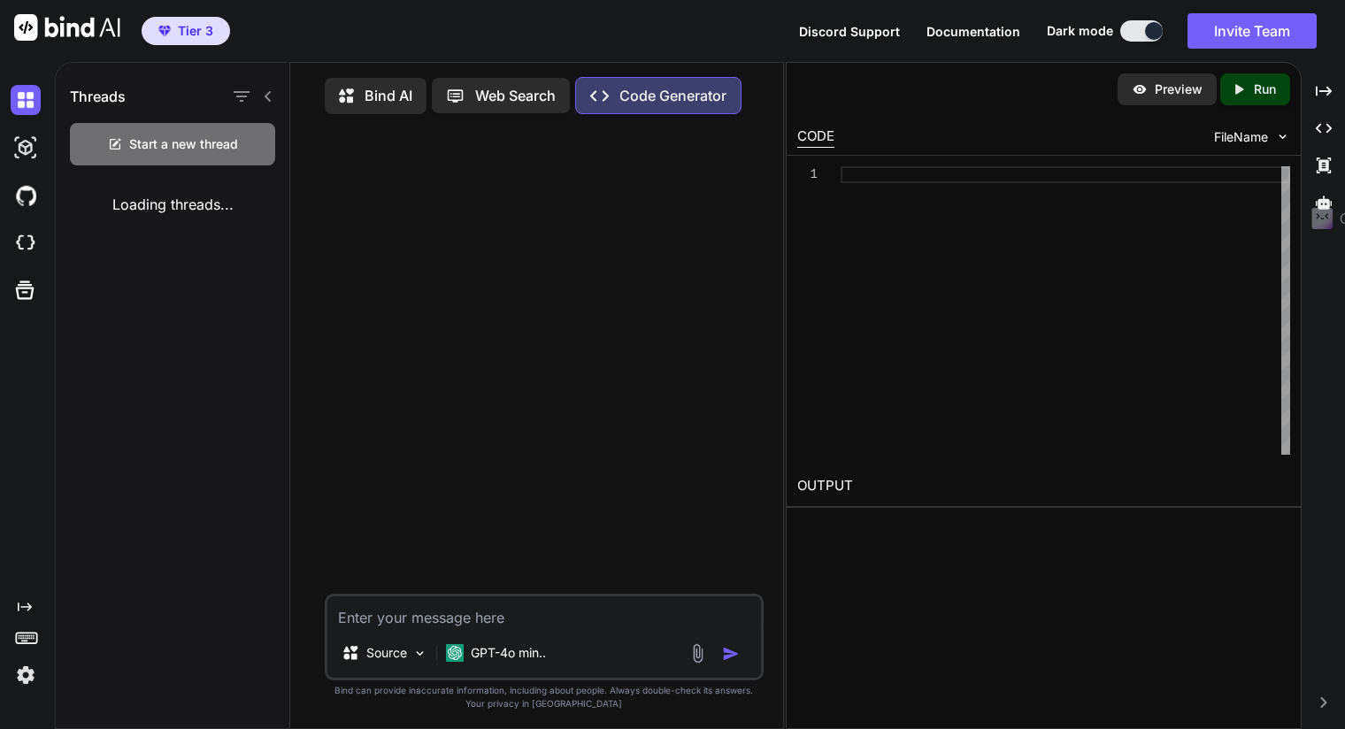
click at [389, 92] on p "Bind AI" at bounding box center [388, 95] width 48 height 21
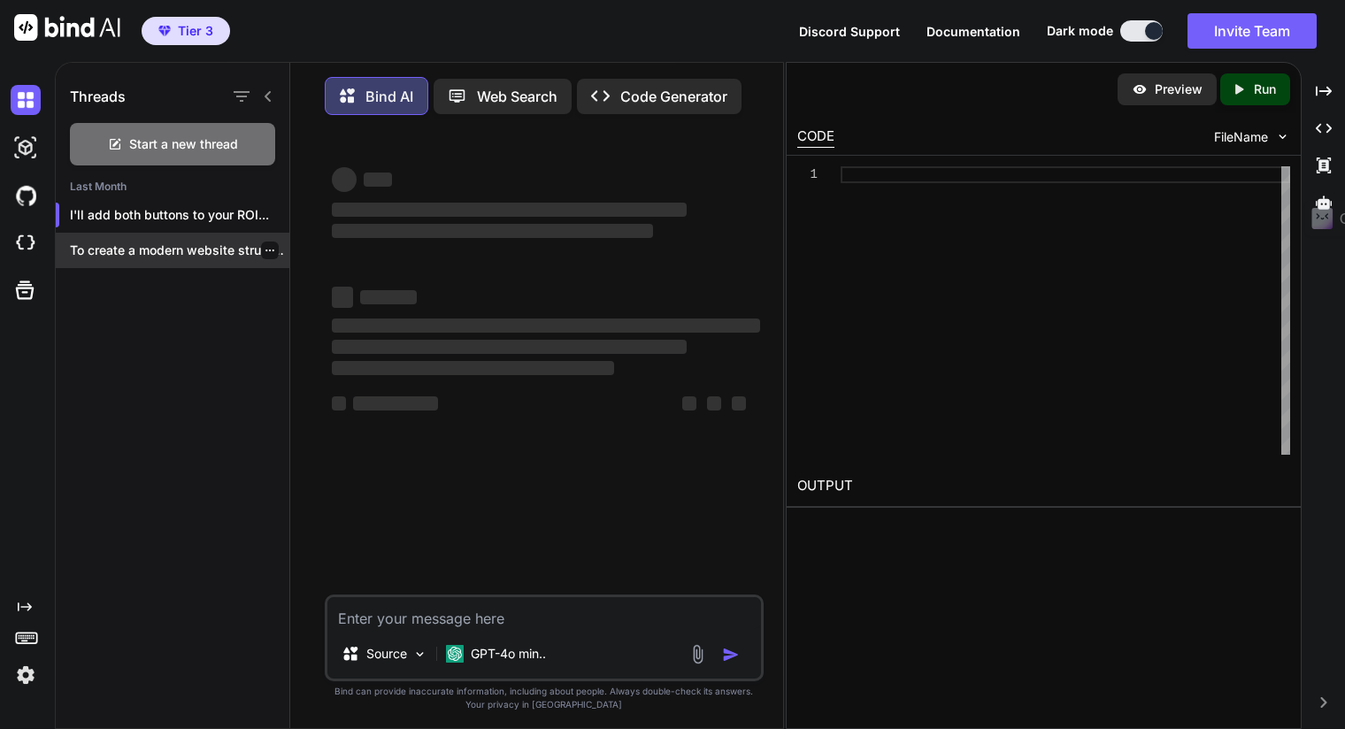
click at [162, 242] on p "To create a modern website structure for..." at bounding box center [179, 251] width 219 height 18
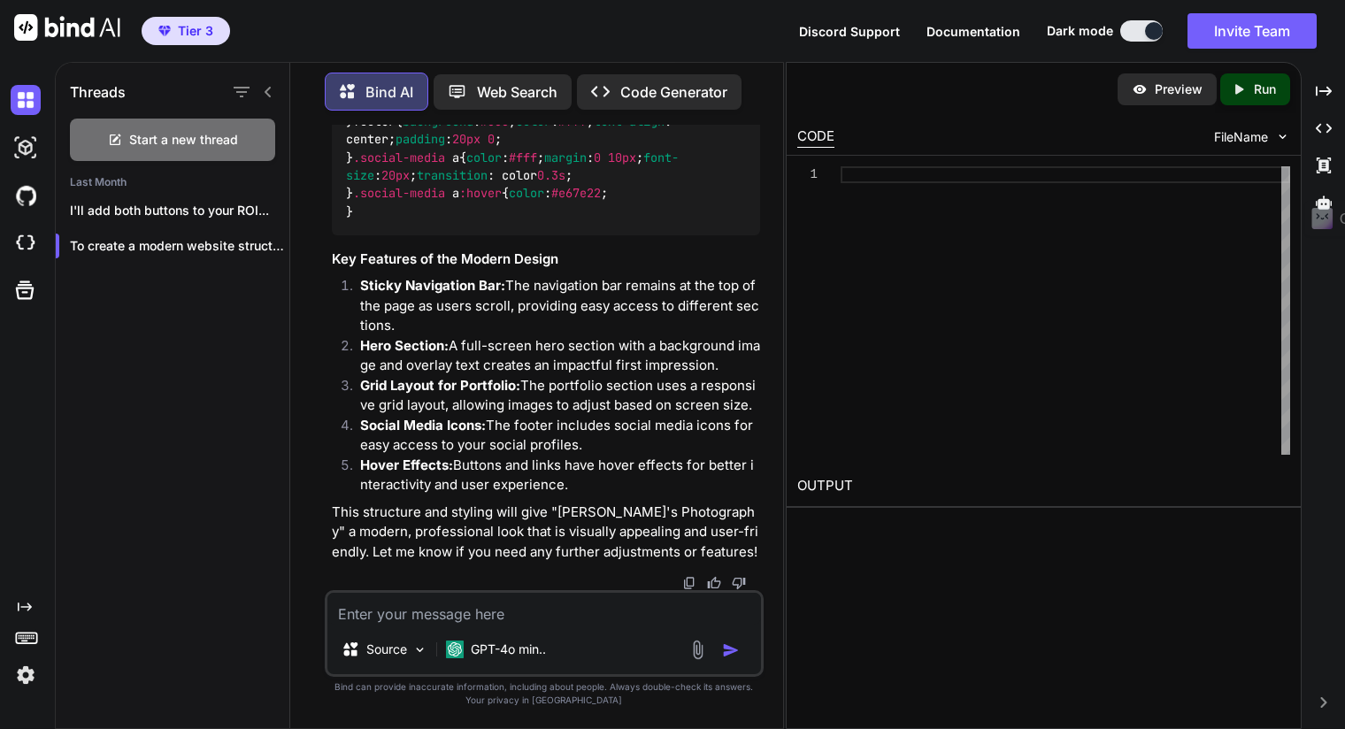
scroll to position [12994, 0]
click at [170, 133] on span "Start a new thread" at bounding box center [183, 140] width 109 height 18
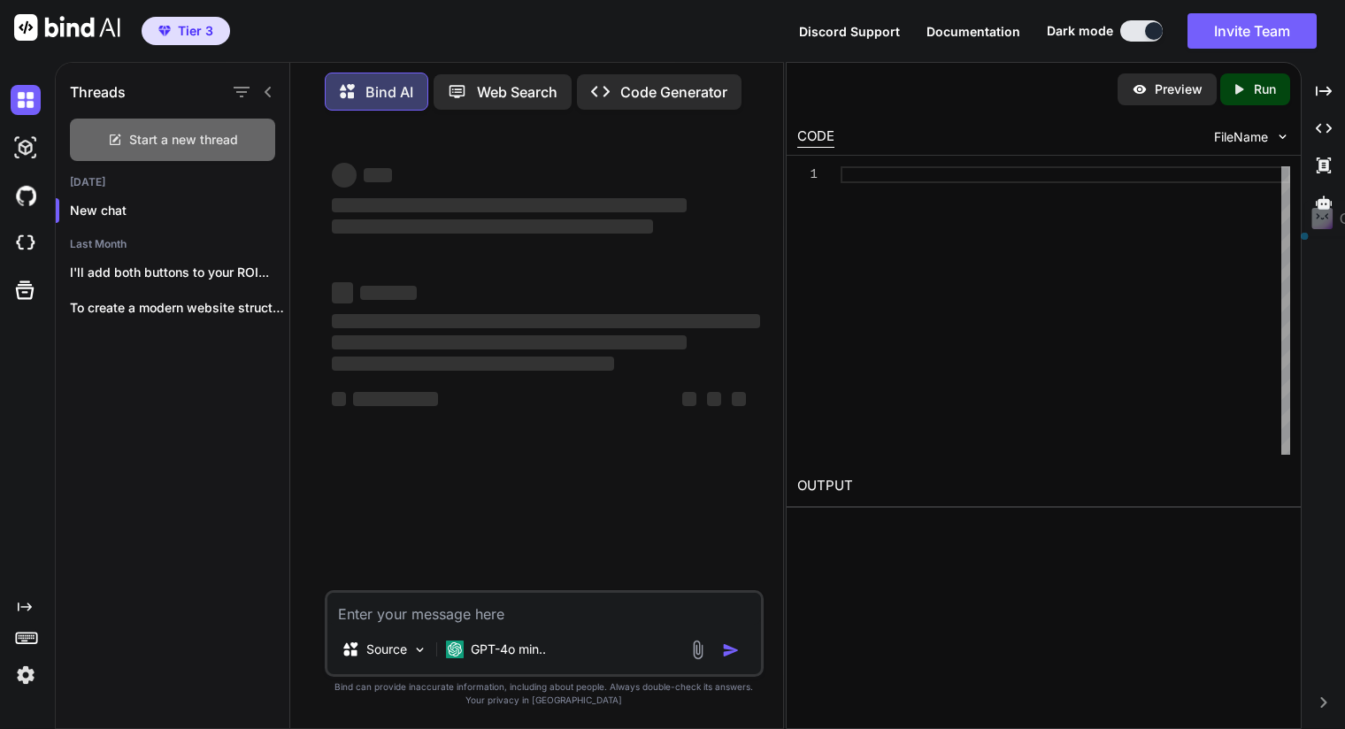
scroll to position [0, 0]
click at [265, 85] on icon at bounding box center [268, 92] width 14 height 14
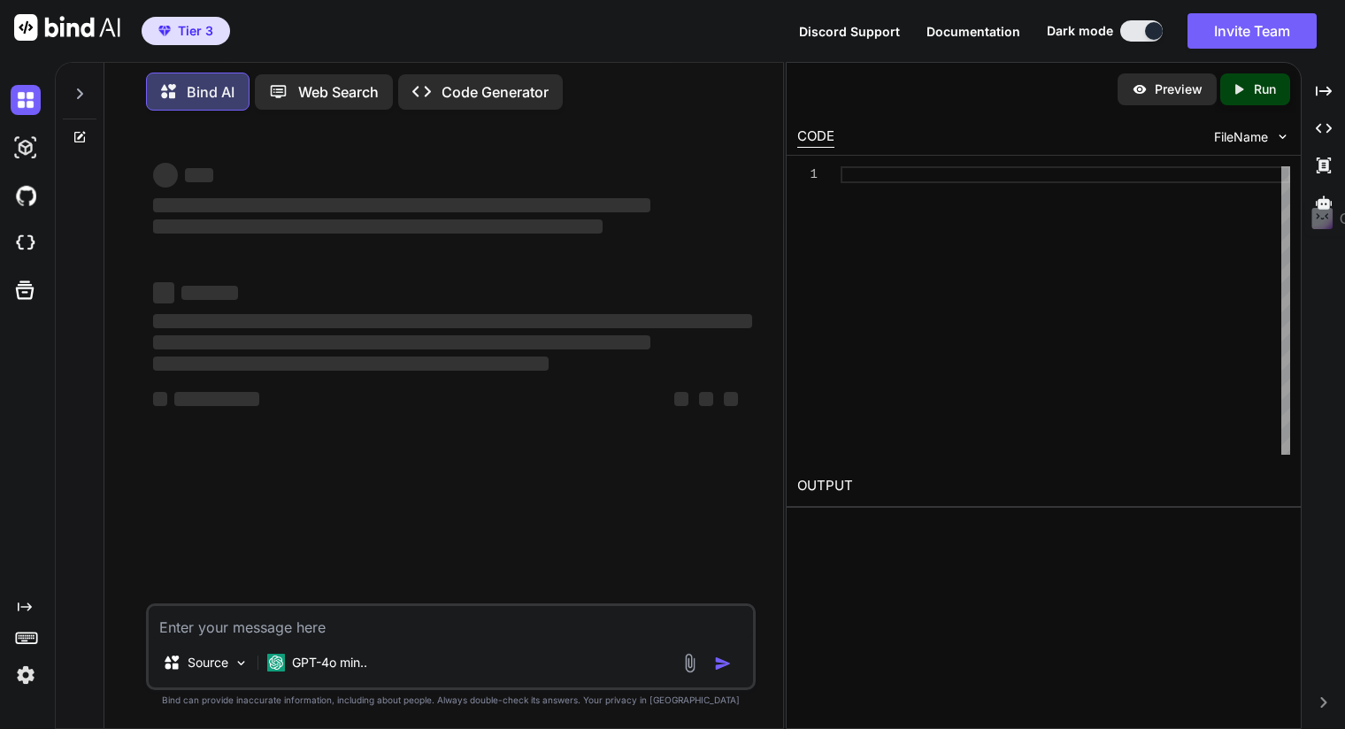
click at [263, 619] on textarea at bounding box center [451, 622] width 604 height 32
type textarea "can you create images"
click at [315, 663] on p "GPT-4o min.." at bounding box center [329, 663] width 75 height 18
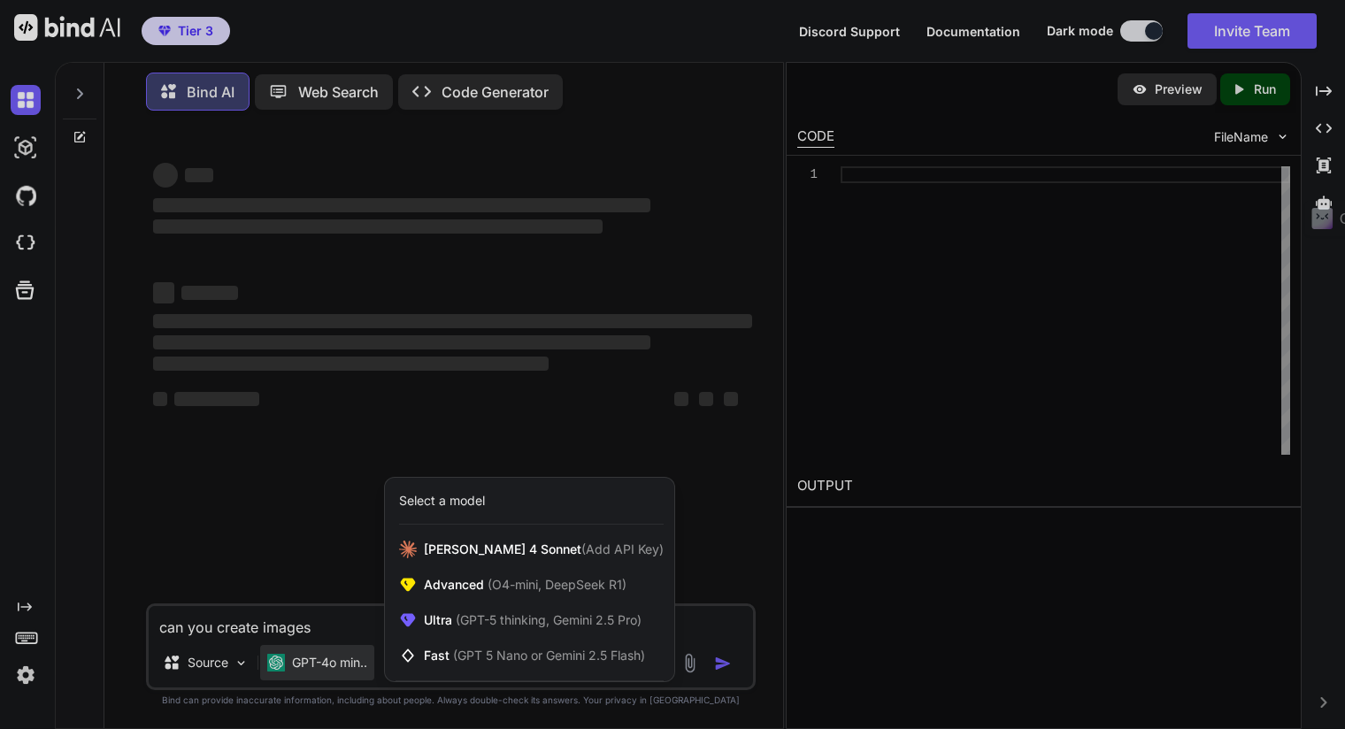
click at [315, 658] on div at bounding box center [672, 364] width 1345 height 729
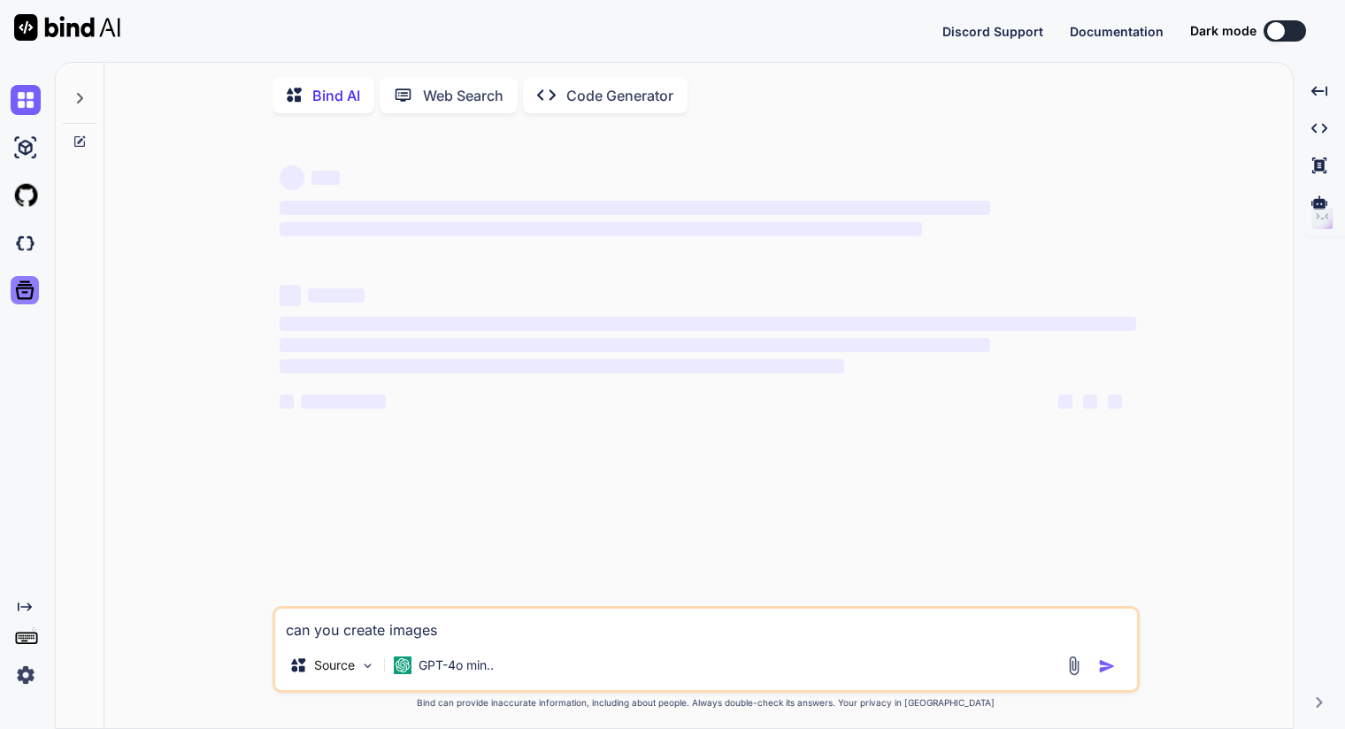
click at [19, 291] on icon at bounding box center [24, 290] width 25 height 25
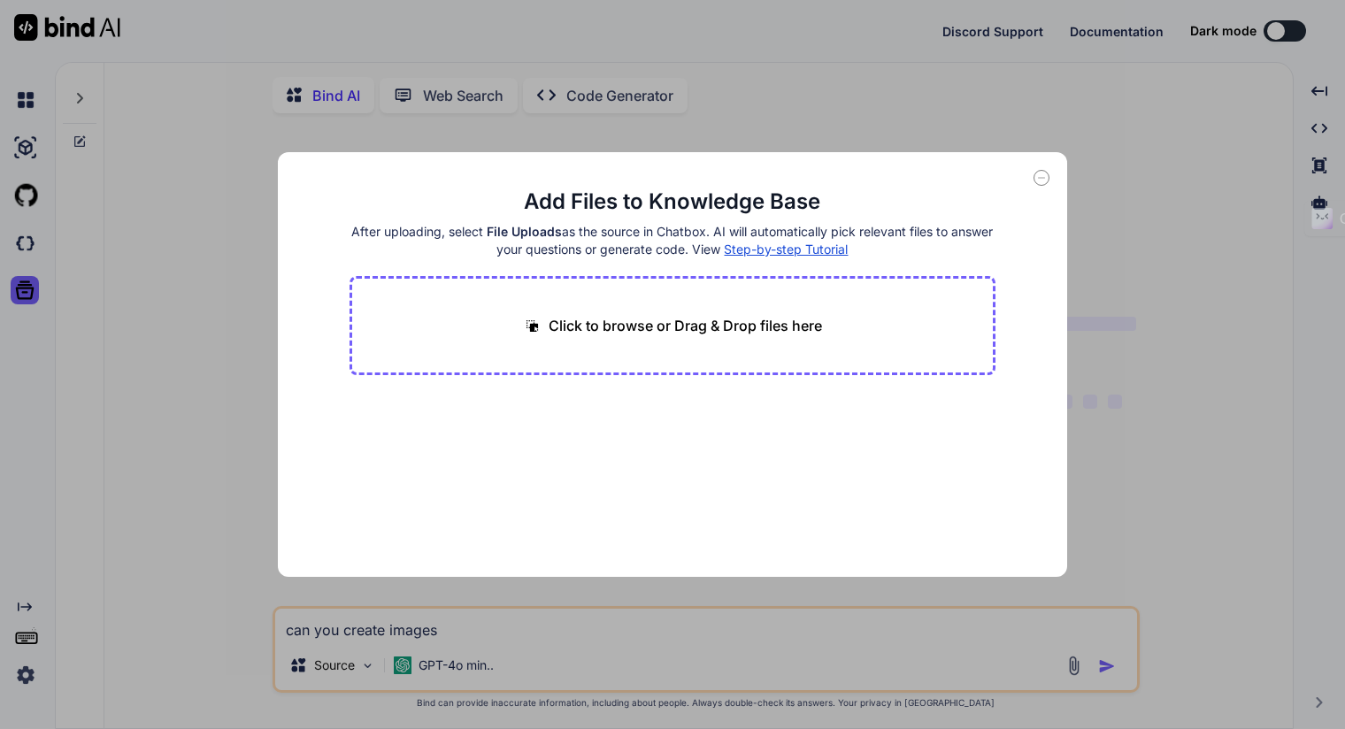
click at [1042, 177] on icon at bounding box center [1041, 178] width 16 height 16
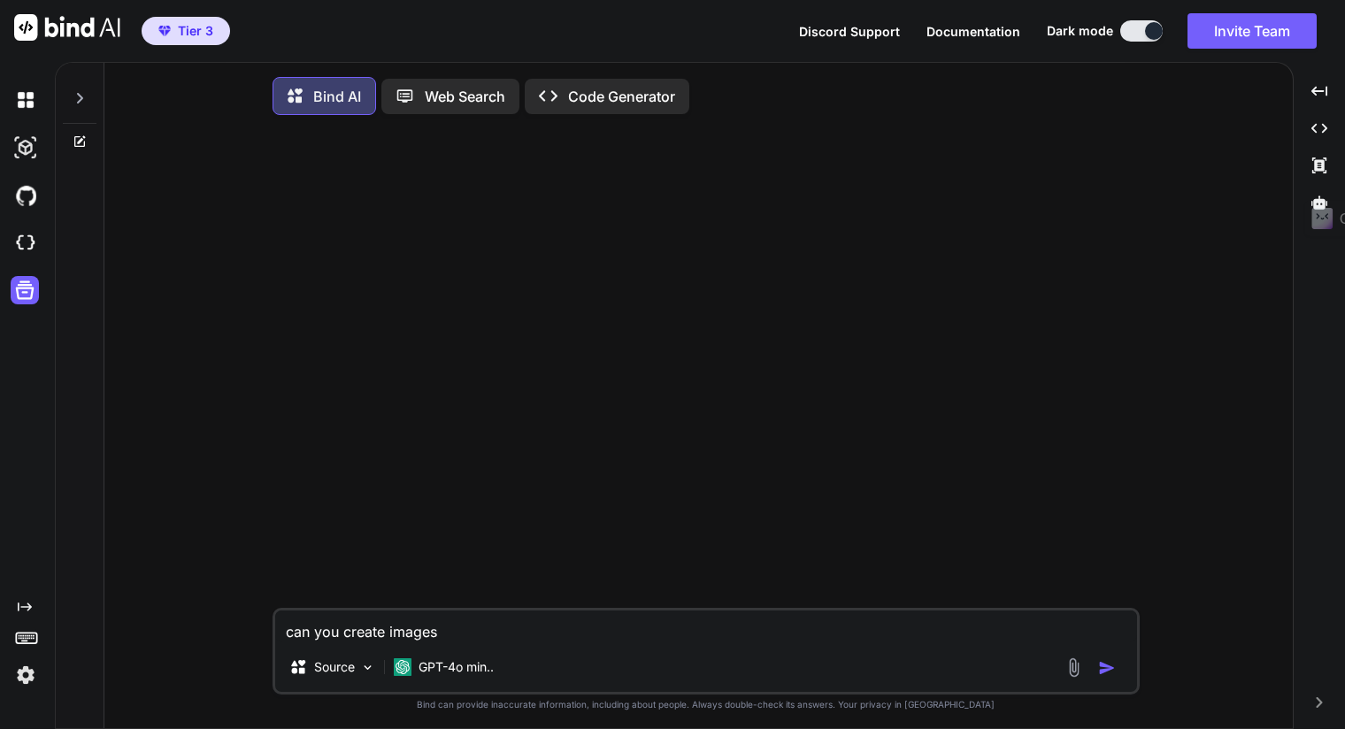
click at [370, 623] on textarea "can you create images" at bounding box center [706, 626] width 862 height 32
drag, startPoint x: 435, startPoint y: 626, endPoint x: 275, endPoint y: 597, distance: 162.8
click at [270, 595] on div "can you create images Source GPT-4o min.. Created with Bind Always check its an…" at bounding box center [706, 430] width 1174 height 603
click at [1110, 675] on img "button" at bounding box center [1107, 668] width 18 height 18
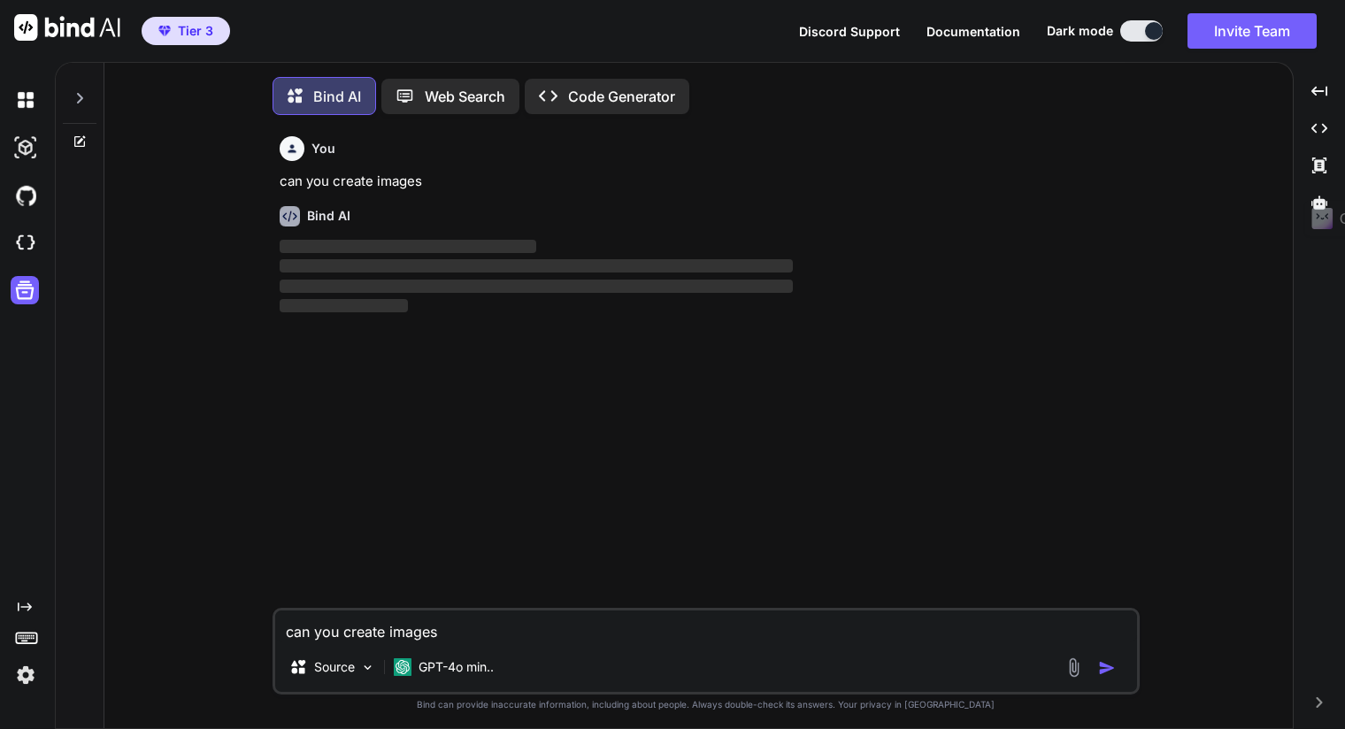
scroll to position [7, 0]
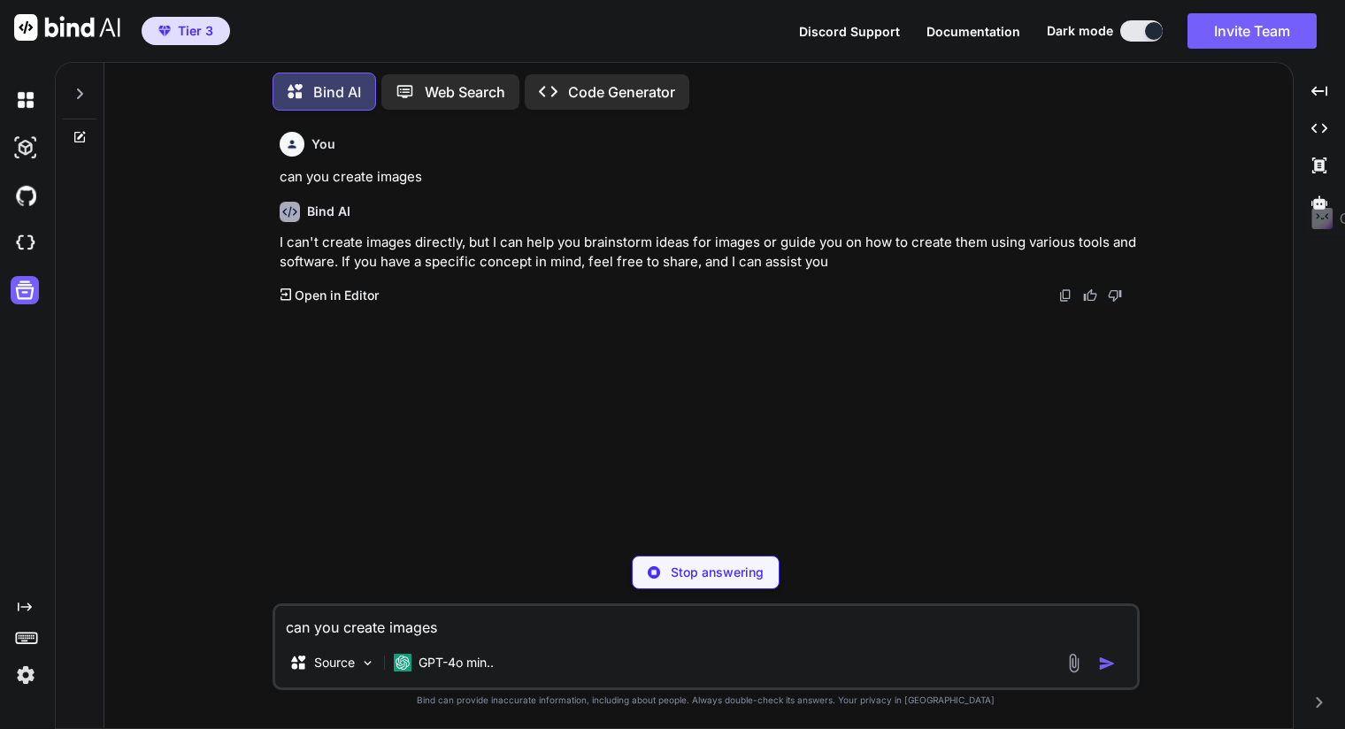
type textarea "x"
click at [414, 625] on textarea "can you create images" at bounding box center [706, 622] width 862 height 32
type textarea "/"
type textarea "x"
type textarea "/n"
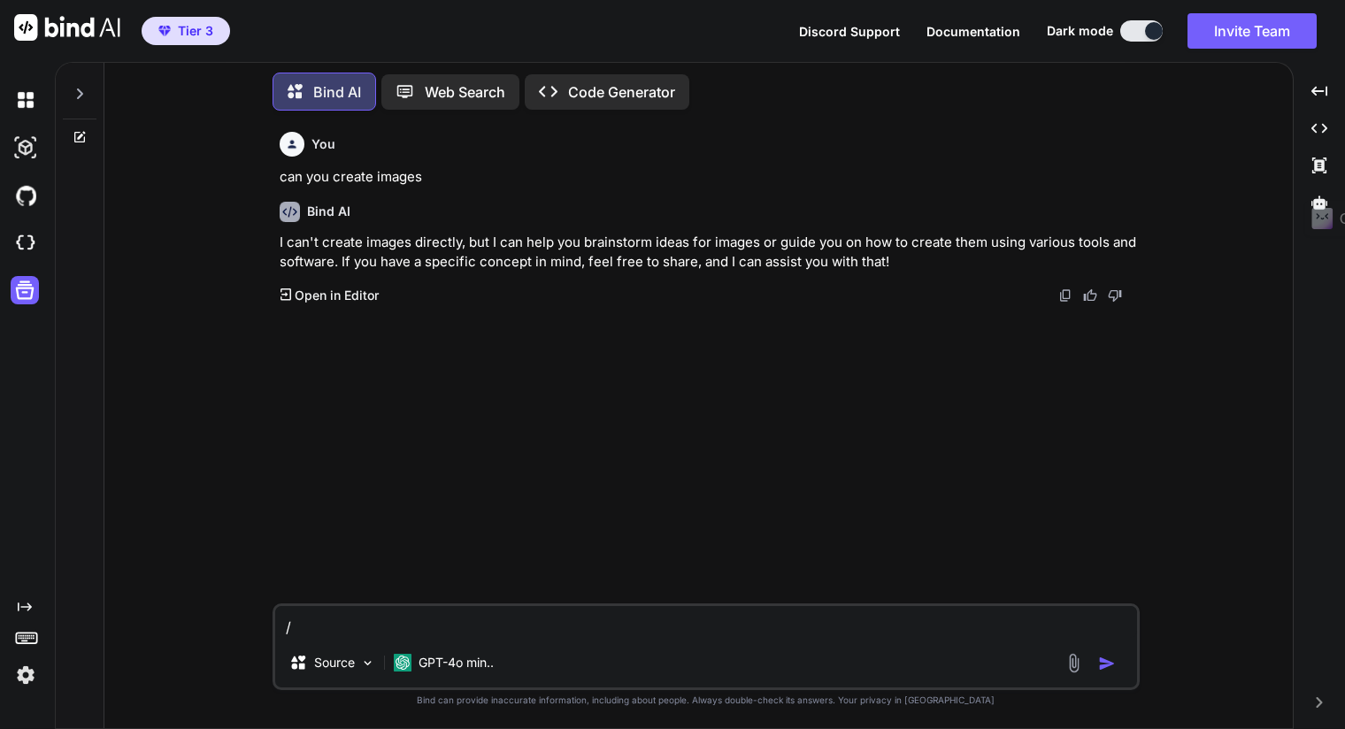
type textarea "x"
type textarea "/nk"
type textarea "x"
type textarea "/nkk"
type textarea "x"
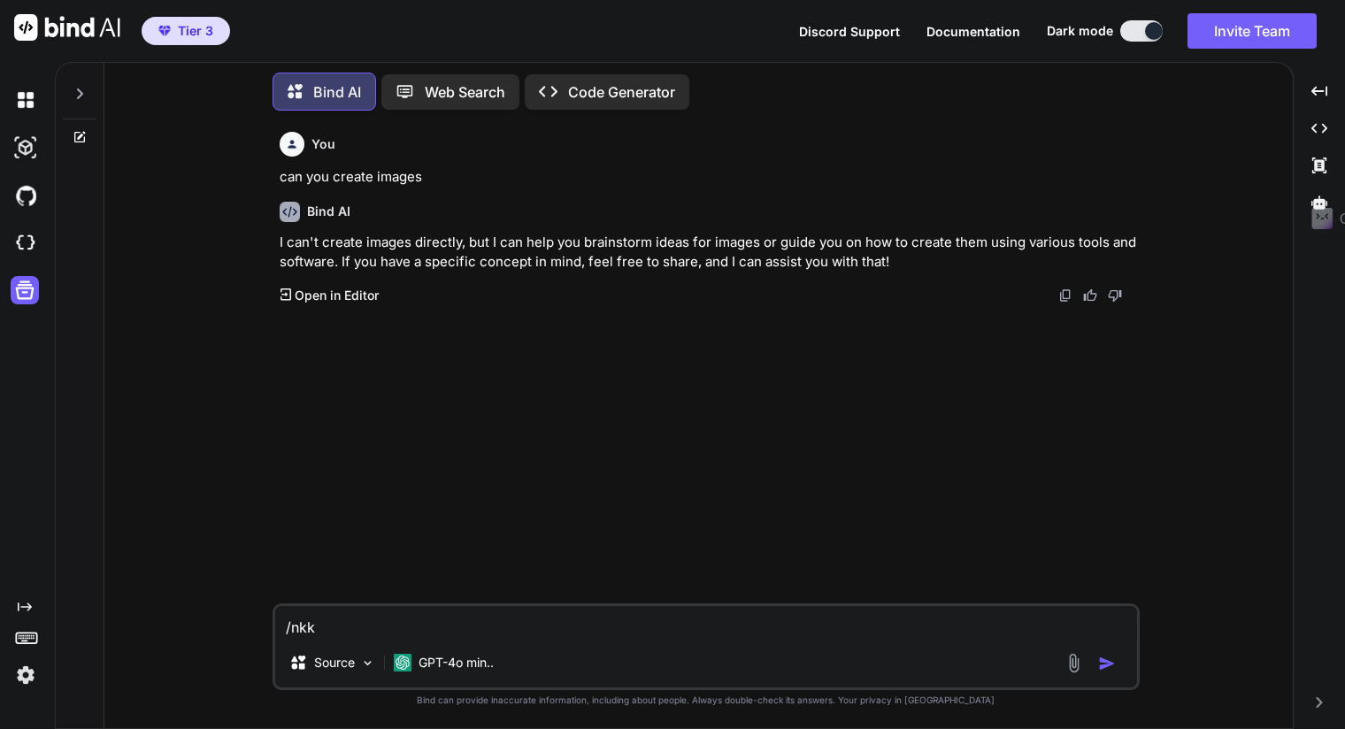
type textarea "/nkkk"
type textarea "x"
type textarea "/nkkkk"
type textarea "x"
type textarea "/nkkkkj"
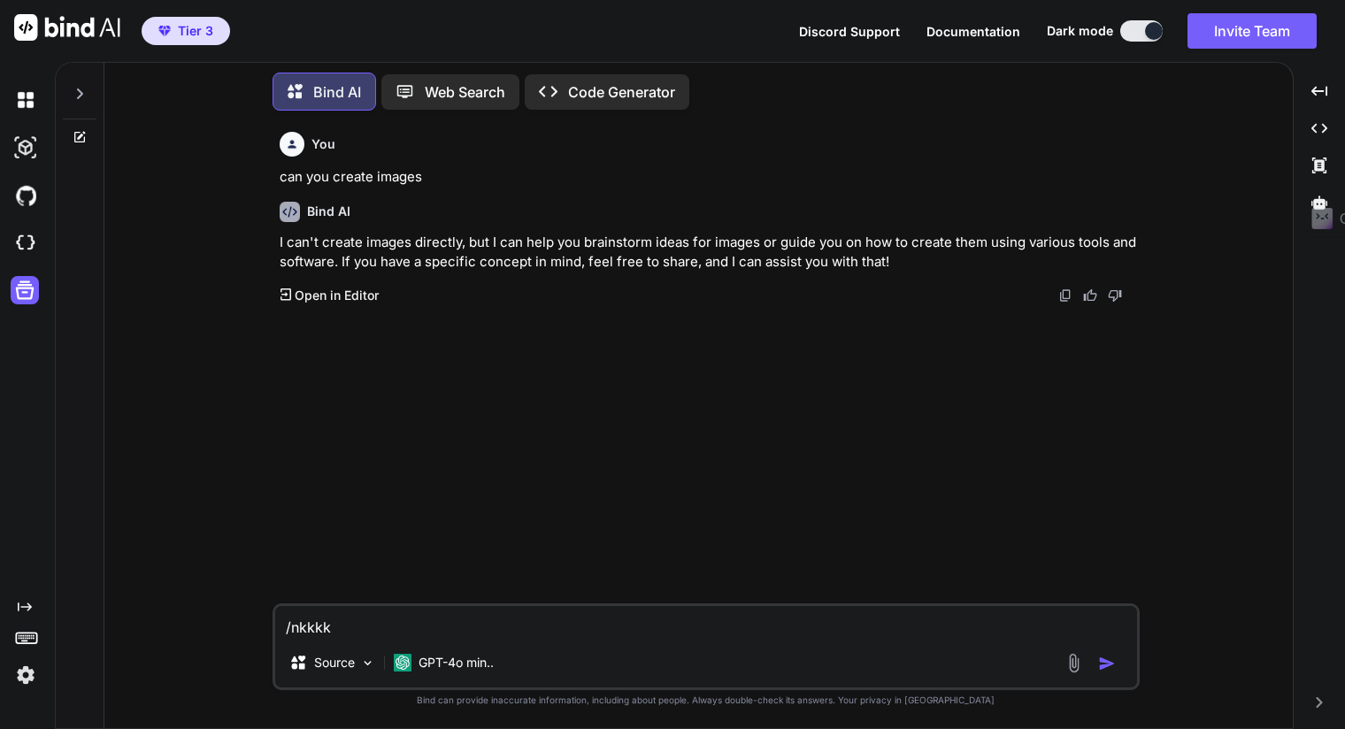
type textarea "x"
type textarea "/nkkkkji"
type textarea "x"
type textarea "/nkkkkj"
type textarea "x"
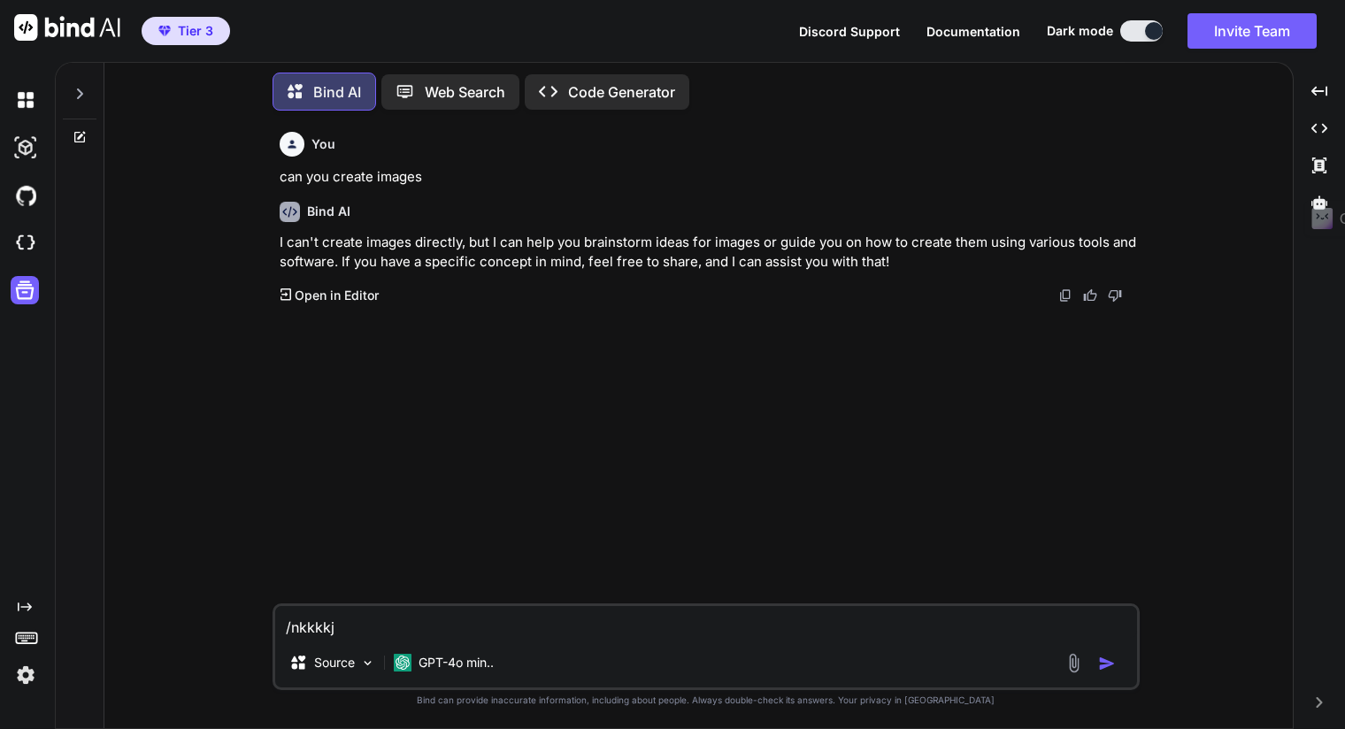
type textarea "/nkkkk"
type textarea "x"
type textarea "/nkkk"
type textarea "x"
type textarea "/nkk"
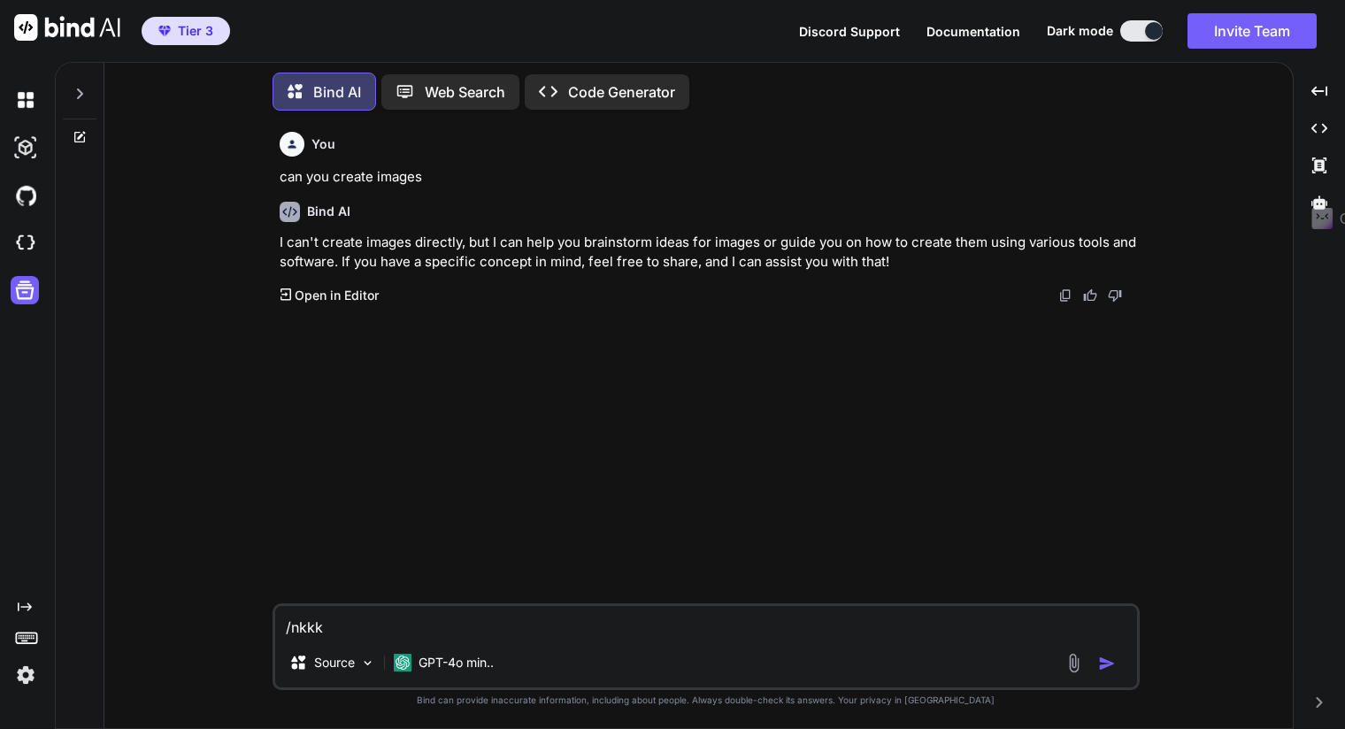
type textarea "x"
type textarea "/nk"
type textarea "x"
type textarea "/n"
type textarea "x"
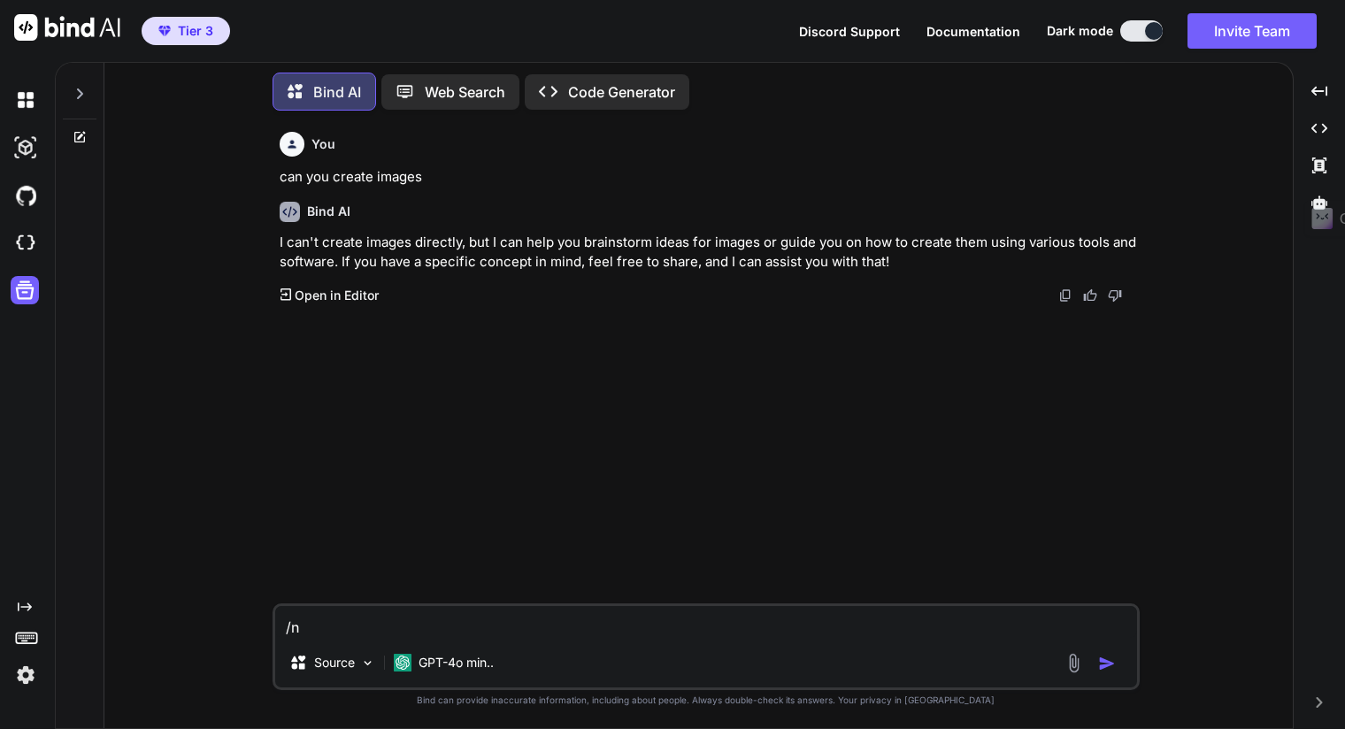
type textarea "/"
type textarea "x"
